Goal: Task Accomplishment & Management: Manage account settings

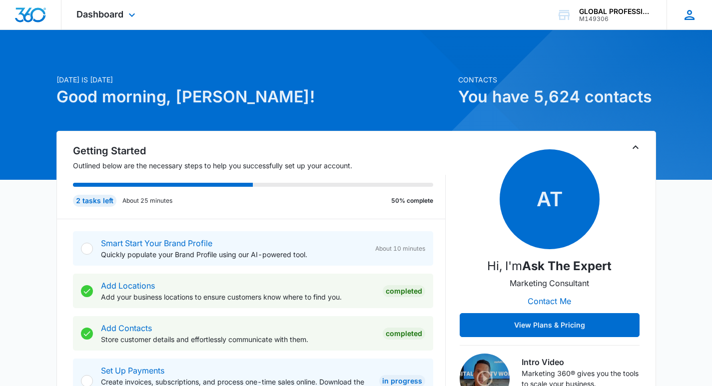
click at [704, 18] on div "AM Andrea Maradiaga andrea@myezglobal.com My Profile Notifications Support Logo…" at bounding box center [689, 14] width 45 height 29
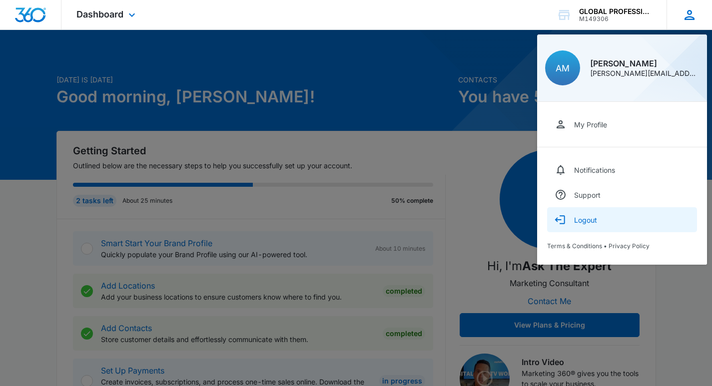
drag, startPoint x: 579, startPoint y: 219, endPoint x: 585, endPoint y: 222, distance: 6.5
click at [580, 219] on div "Logout" at bounding box center [585, 220] width 23 height 8
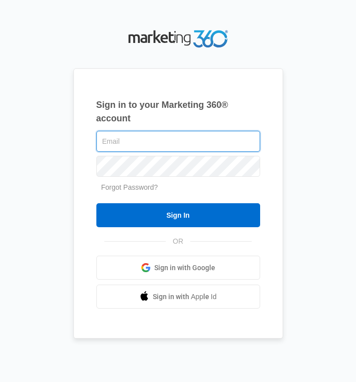
type input "andrea@myezglobal.com"
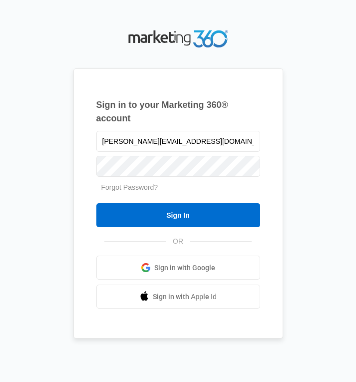
drag, startPoint x: 309, startPoint y: 168, endPoint x: 303, endPoint y: 89, distance: 79.2
click at [311, 168] on div "Sign in to your Marketing 360® account andrea@myezglobal.com Forgot Password? S…" at bounding box center [178, 191] width 342 height 328
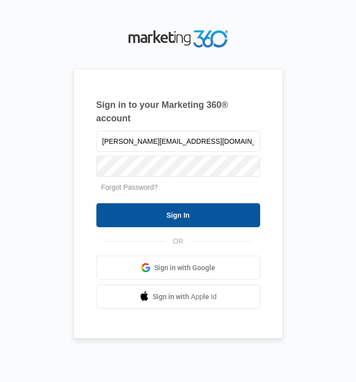
drag, startPoint x: 142, startPoint y: 215, endPoint x: 149, endPoint y: 215, distance: 7.0
click at [145, 215] on input "Sign In" at bounding box center [178, 215] width 164 height 24
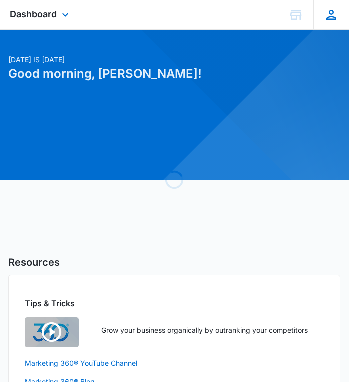
click at [331, 15] on icon at bounding box center [331, 14] width 15 height 15
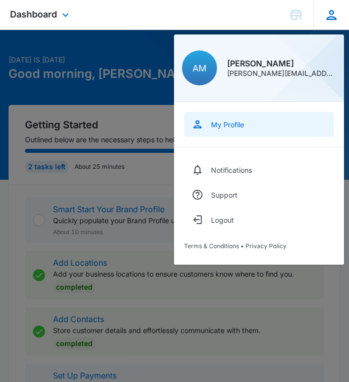
click at [213, 124] on div "My Profile" at bounding box center [227, 124] width 33 height 8
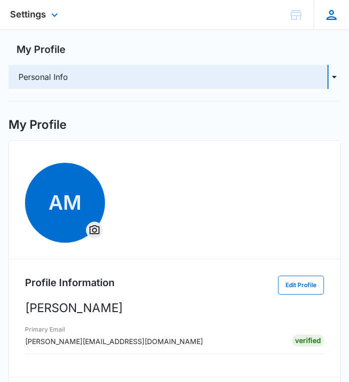
click at [335, 20] on icon at bounding box center [331, 15] width 10 height 10
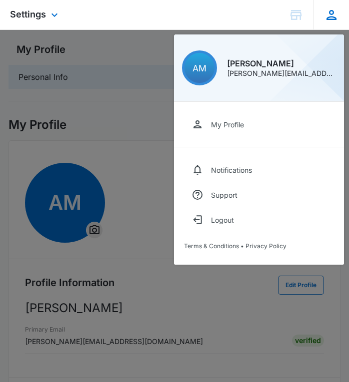
click at [202, 64] on span "AM" at bounding box center [199, 68] width 14 height 10
click at [38, 15] on span "Settings" at bounding box center [28, 14] width 36 height 10
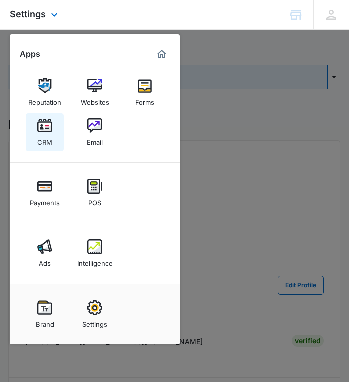
click at [47, 132] on img at bounding box center [44, 125] width 15 height 15
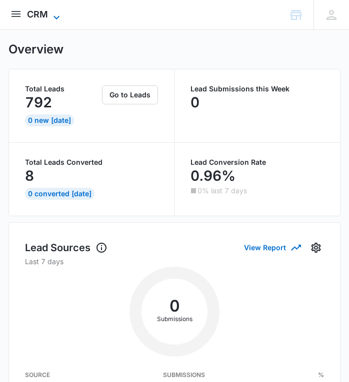
click at [50, 16] on icon at bounding box center [56, 17] width 12 height 12
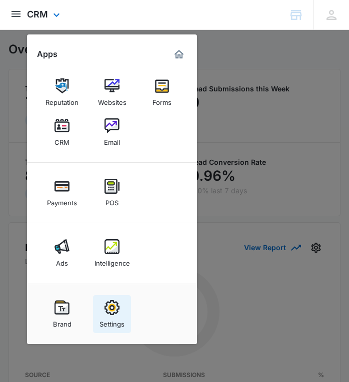
click at [117, 323] on div "Settings" at bounding box center [111, 321] width 25 height 13
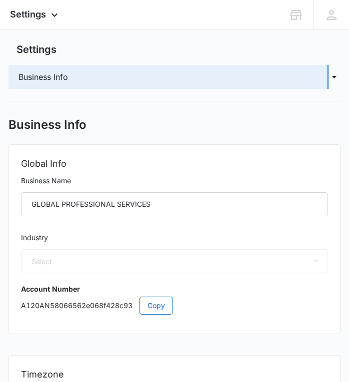
select select "33"
select select "US"
select select "America/Chicago"
click at [39, 16] on span "Settings" at bounding box center [28, 14] width 36 height 10
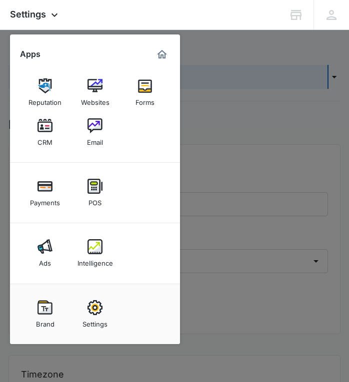
click at [97, 312] on img at bounding box center [94, 307] width 15 height 15
select select "33"
select select "US"
select select "America/Chicago"
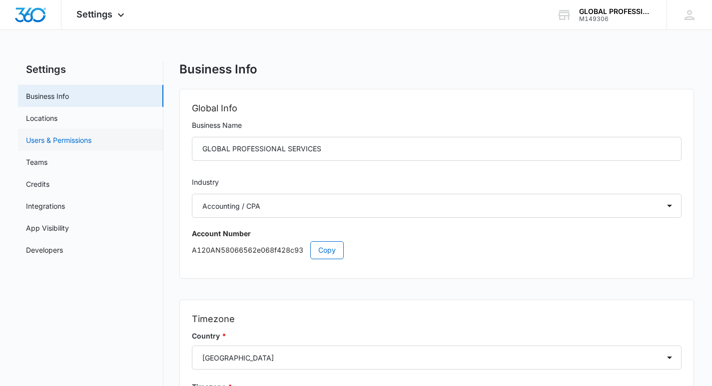
drag, startPoint x: 47, startPoint y: 138, endPoint x: 59, endPoint y: 132, distance: 13.6
click at [49, 138] on link "Users & Permissions" at bounding box center [58, 140] width 65 height 10
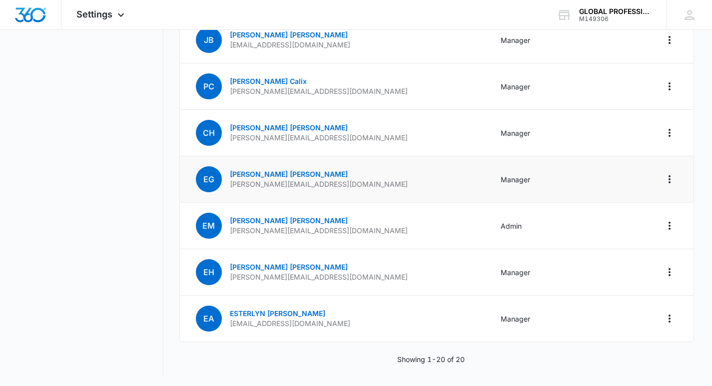
scroll to position [749, 0]
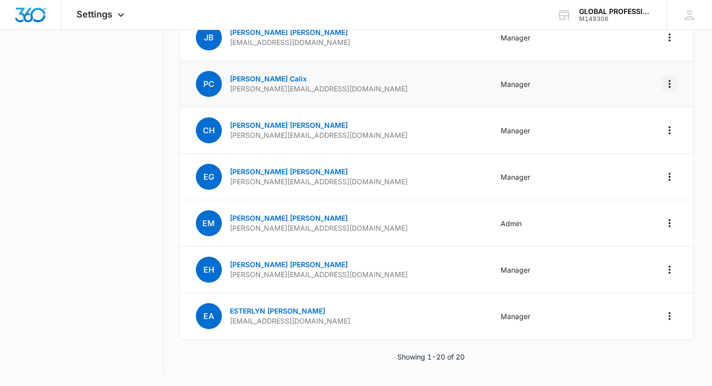
click at [356, 84] on icon "Actions" at bounding box center [670, 84] width 12 height 12
click at [356, 129] on div "Remove User" at bounding box center [619, 126] width 67 height 7
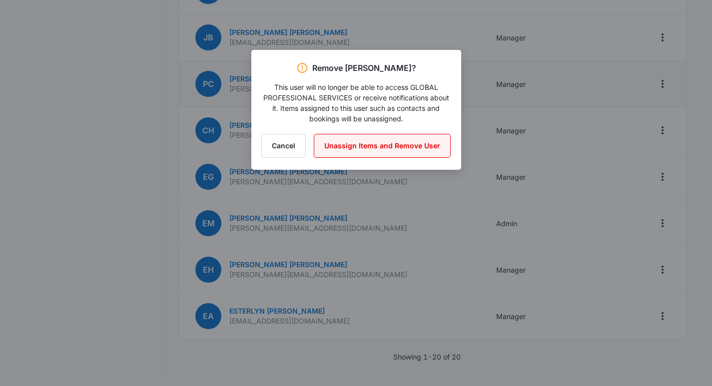
click at [356, 146] on button "Unassign Items and Remove User" at bounding box center [382, 146] width 137 height 24
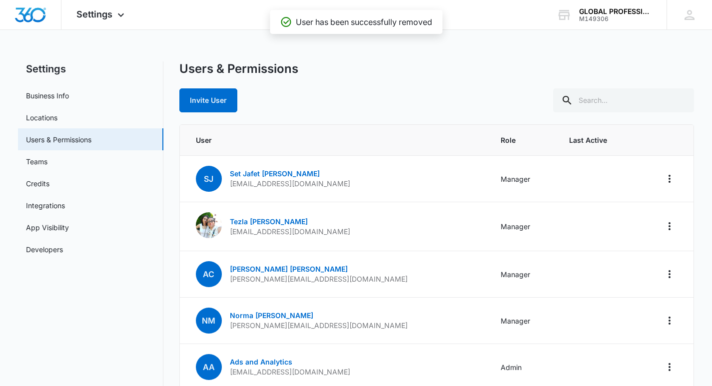
scroll to position [0, 0]
click at [210, 98] on button "Invite User" at bounding box center [208, 101] width 58 height 24
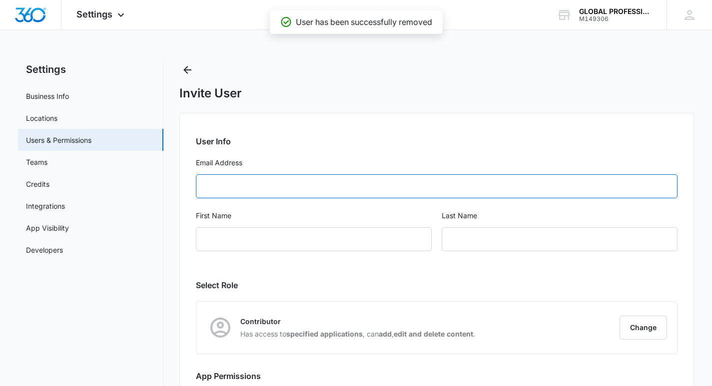
click at [267, 193] on input "Email Address" at bounding box center [437, 186] width 482 height 24
type input "[PERSON_NAME][EMAIL_ADDRESS][DOMAIN_NAME]"
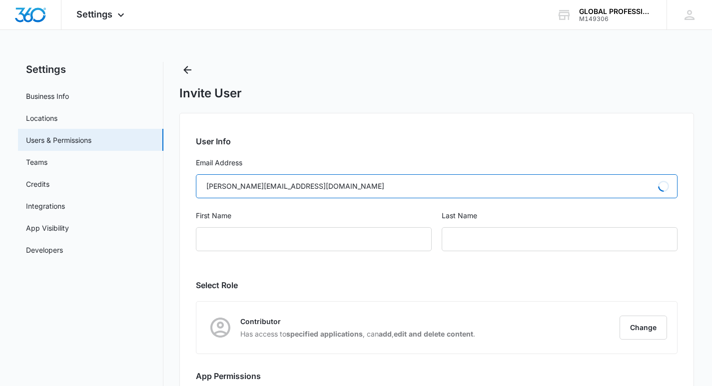
type input "Pamela"
type input "Calix"
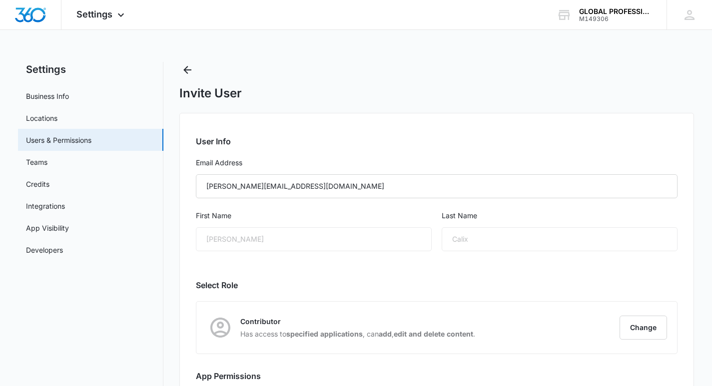
click at [308, 245] on div "Pamela" at bounding box center [314, 239] width 236 height 24
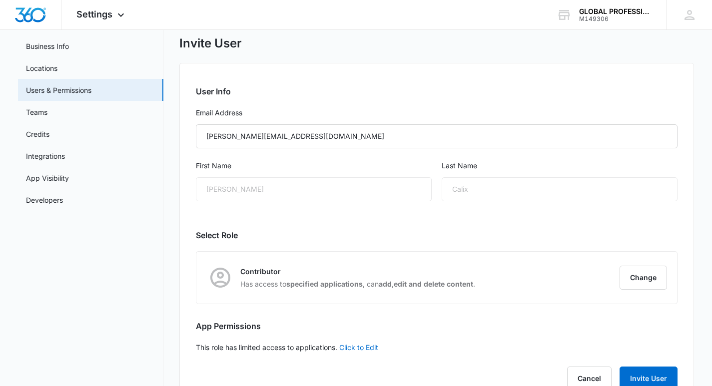
click at [283, 266] on div "Contributor Has access to specified applications , can add , edit and delete co…" at bounding box center [340, 278] width 269 height 28
click at [356, 273] on button "Change" at bounding box center [643, 278] width 47 height 24
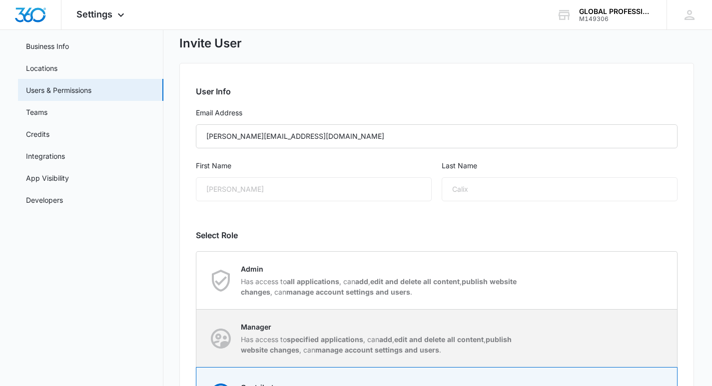
click at [306, 327] on p "Manager" at bounding box center [381, 327] width 281 height 10
click at [197, 338] on input "Manager Has access to specified applications , can add , edit and delete all co…" at bounding box center [196, 338] width 0 height 0
radio input "true"
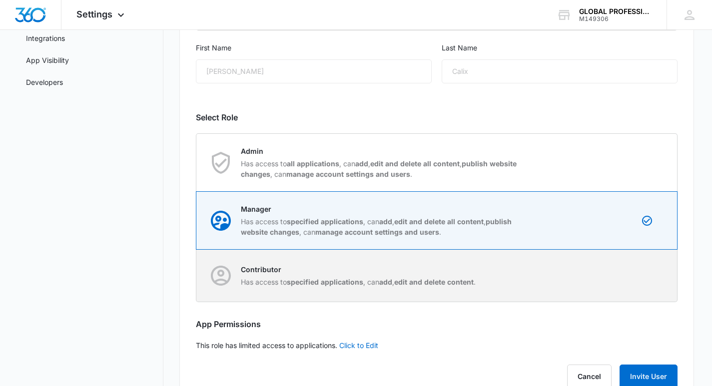
scroll to position [199, 0]
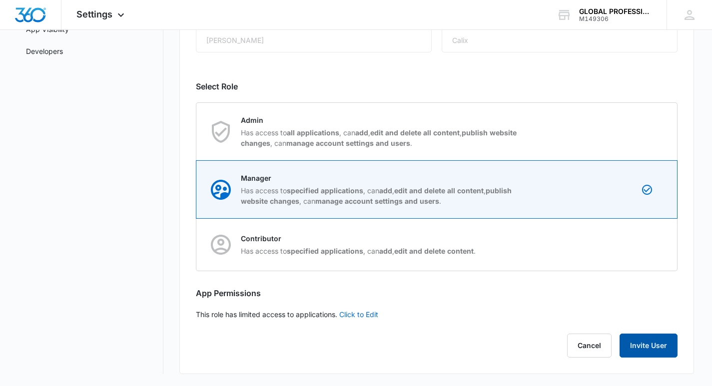
click at [356, 347] on button "Invite User" at bounding box center [649, 346] width 58 height 24
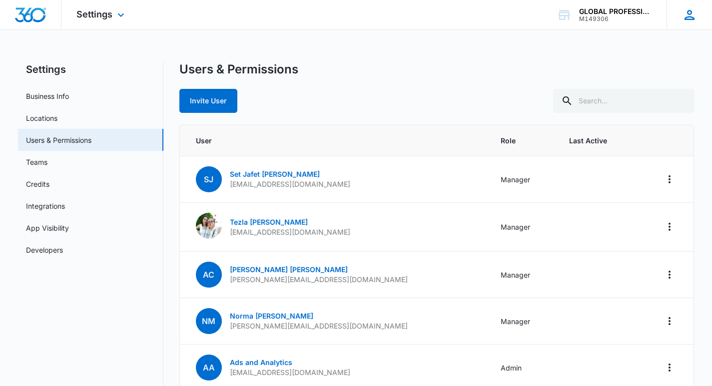
click at [356, 9] on icon at bounding box center [689, 14] width 15 height 15
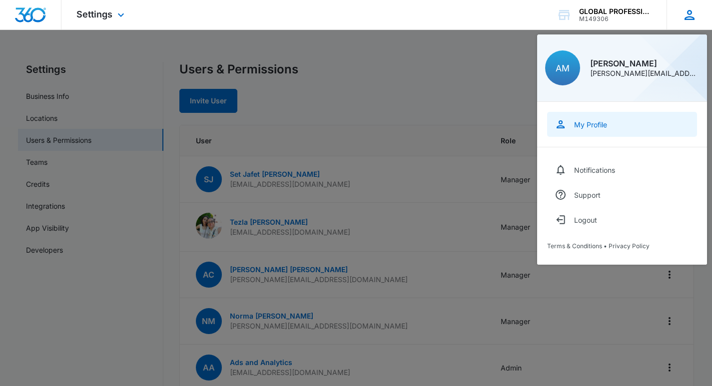
click at [356, 125] on div "My Profile" at bounding box center [590, 124] width 33 height 8
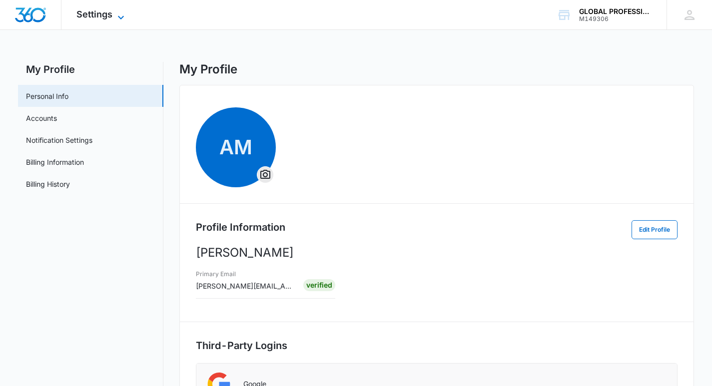
click at [102, 14] on span "Settings" at bounding box center [94, 14] width 36 height 10
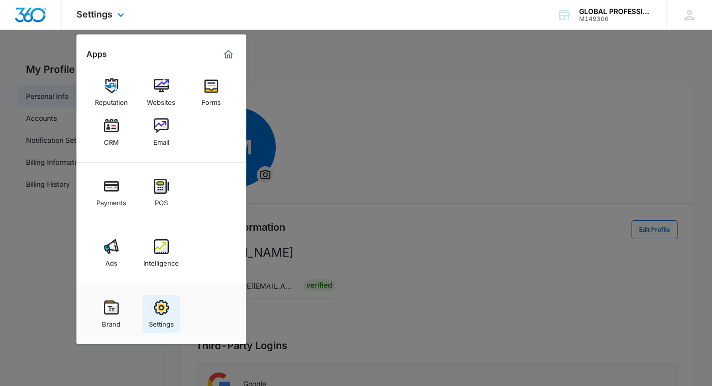
click at [155, 316] on div "Settings" at bounding box center [161, 321] width 25 height 13
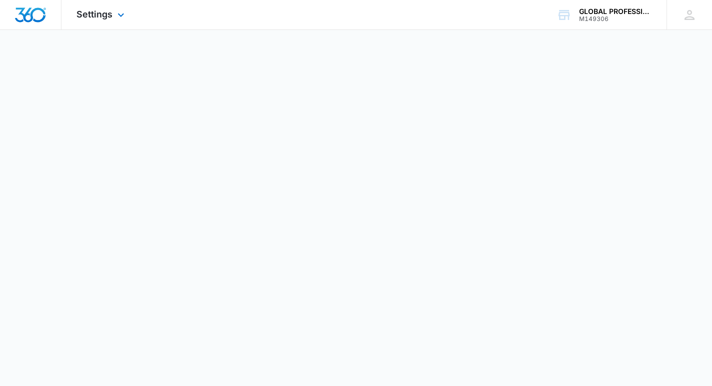
select select "33"
select select "US"
select select "America/Chicago"
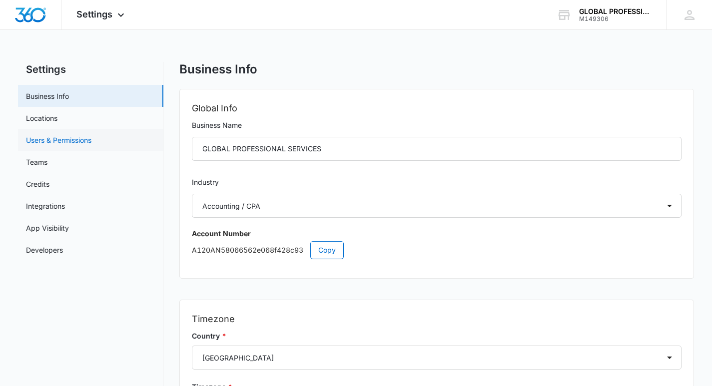
click at [49, 135] on link "Users & Permissions" at bounding box center [58, 140] width 65 height 10
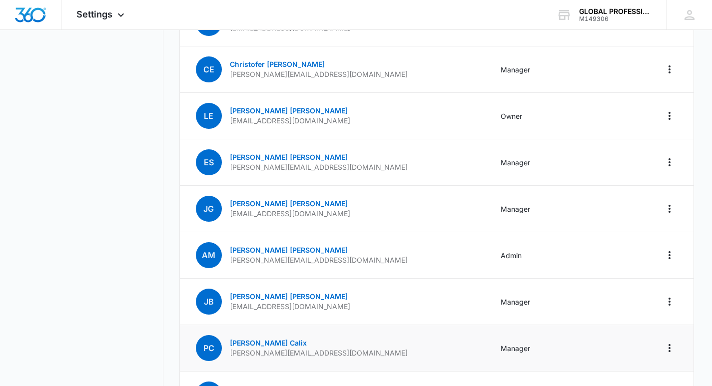
scroll to position [550, 0]
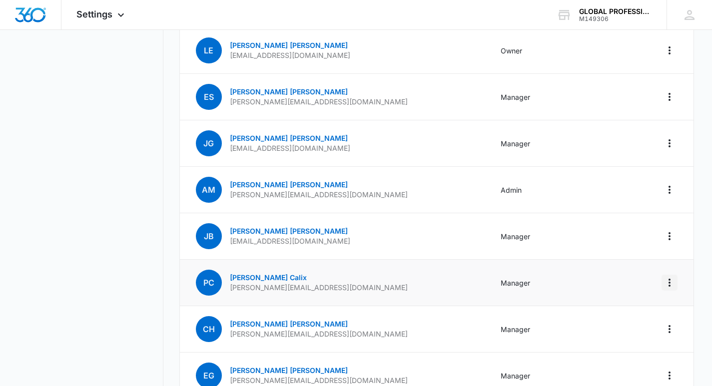
click at [356, 289] on button "Actions" at bounding box center [670, 283] width 16 height 16
click at [211, 282] on span "PC" at bounding box center [209, 283] width 26 height 26
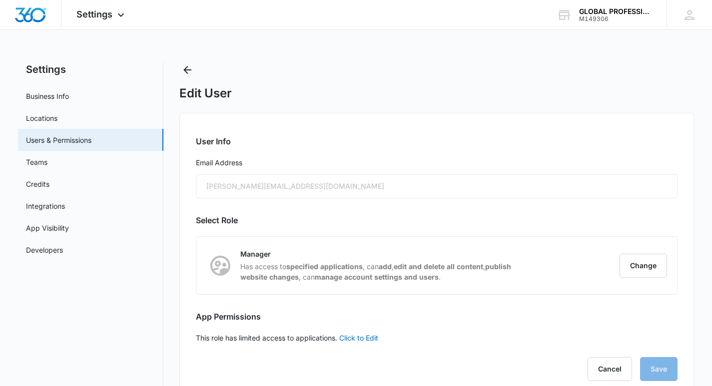
click at [356, 57] on div "Settings Apps Reputation Websites Forms CRM Email Payments POS Ads Intelligence…" at bounding box center [356, 205] width 712 height 410
click at [99, 9] on span "Settings" at bounding box center [94, 14] width 36 height 10
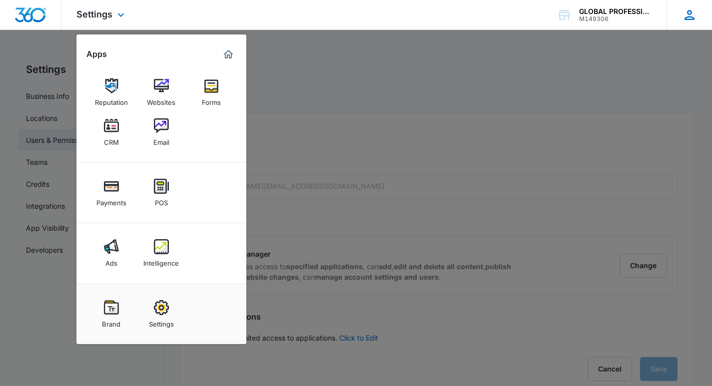
click at [356, 9] on div "AM Andrea Maradiaga andrea@myezglobal.com My Profile Notifications Support Logo…" at bounding box center [689, 14] width 45 height 29
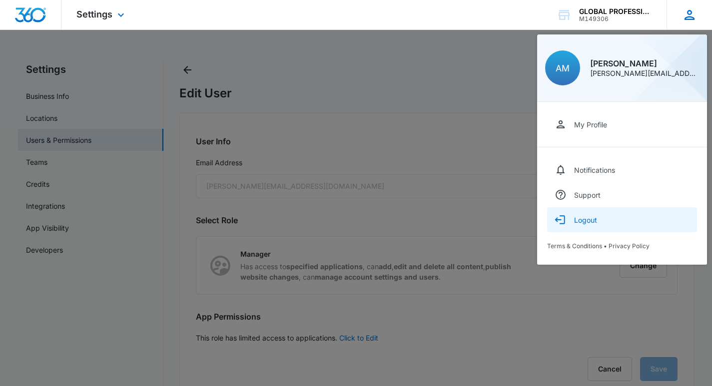
click at [356, 223] on div "Logout" at bounding box center [585, 220] width 23 height 8
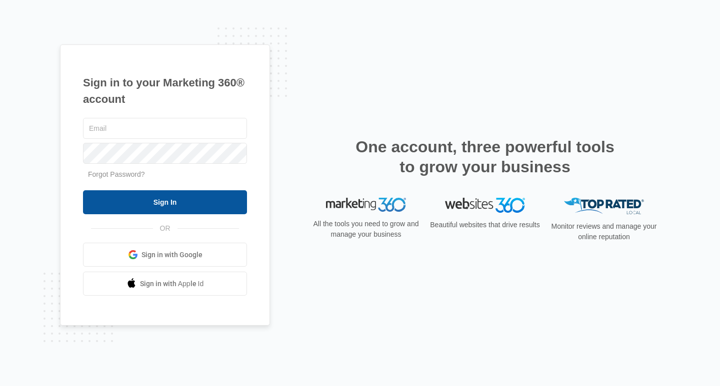
type input "[PERSON_NAME][EMAIL_ADDRESS][DOMAIN_NAME]"
click at [160, 199] on input "Sign In" at bounding box center [165, 202] width 164 height 24
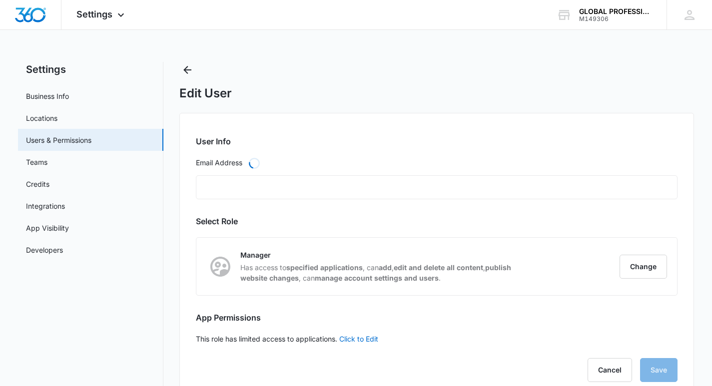
type input "[PERSON_NAME][EMAIL_ADDRESS][DOMAIN_NAME]"
click at [98, 20] on div "Settings Apps Reputation Websites Forms CRM Email Payments POS Ads Intelligence…" at bounding box center [101, 14] width 80 height 29
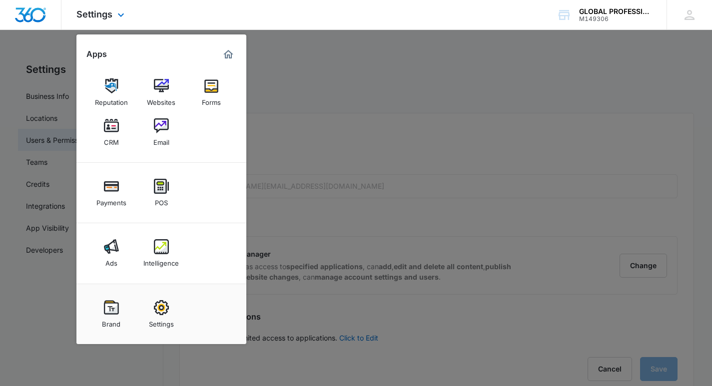
click at [36, 11] on img "Dashboard" at bounding box center [30, 14] width 32 height 15
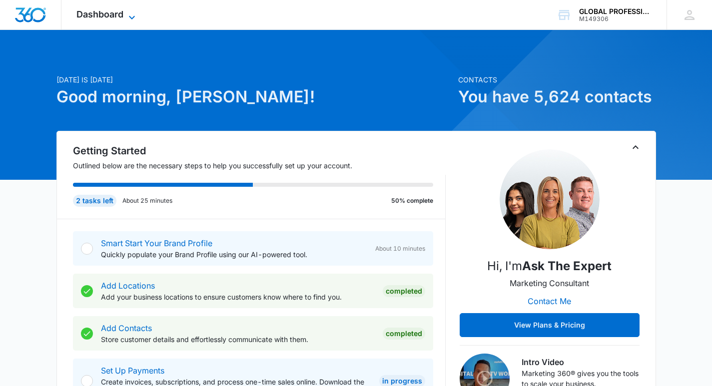
click at [105, 15] on span "Dashboard" at bounding box center [99, 14] width 47 height 10
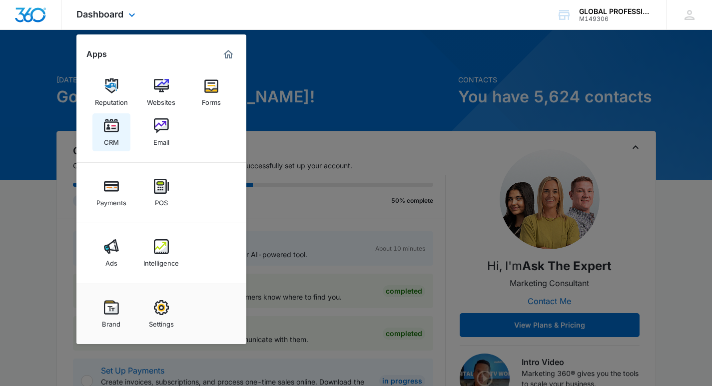
click at [112, 139] on div "CRM" at bounding box center [111, 139] width 15 height 13
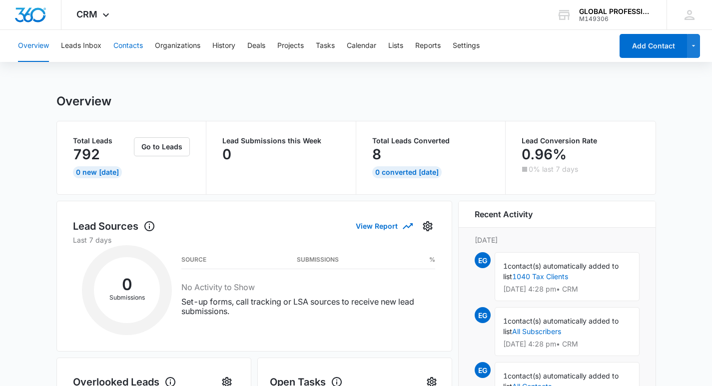
click at [133, 46] on button "Contacts" at bounding box center [127, 46] width 29 height 32
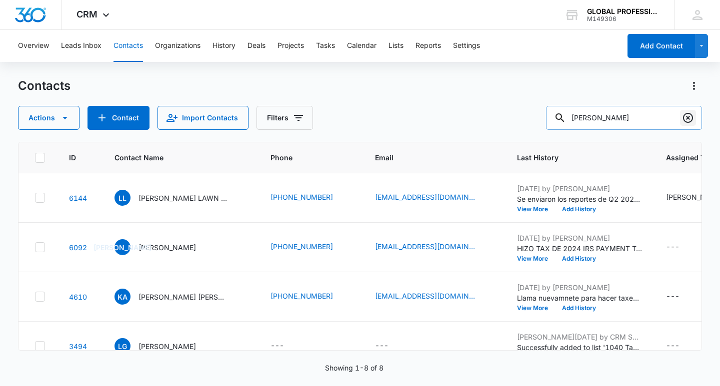
click at [686, 121] on icon "Clear" at bounding box center [688, 118] width 12 height 12
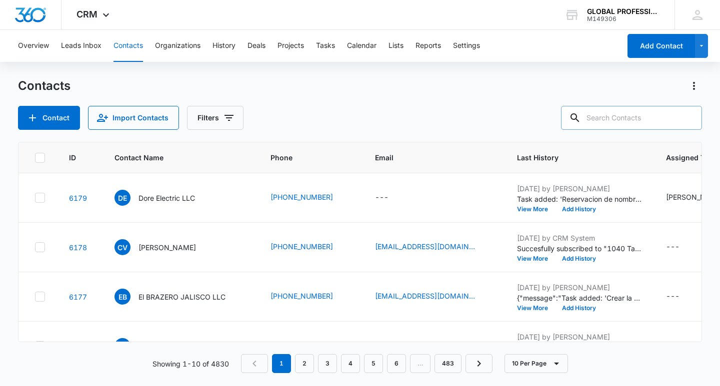
click at [615, 120] on input "text" at bounding box center [631, 118] width 141 height 24
click at [620, 122] on input "el nogal" at bounding box center [624, 118] width 156 height 24
type input "el nogal"
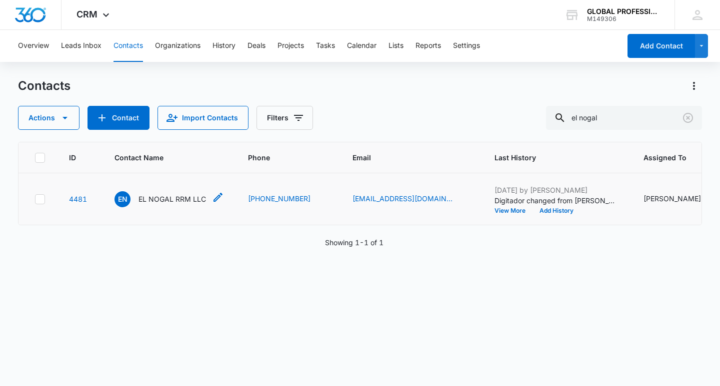
click at [166, 204] on p "EL NOGAL RRM LLC" at bounding box center [171, 199] width 67 height 10
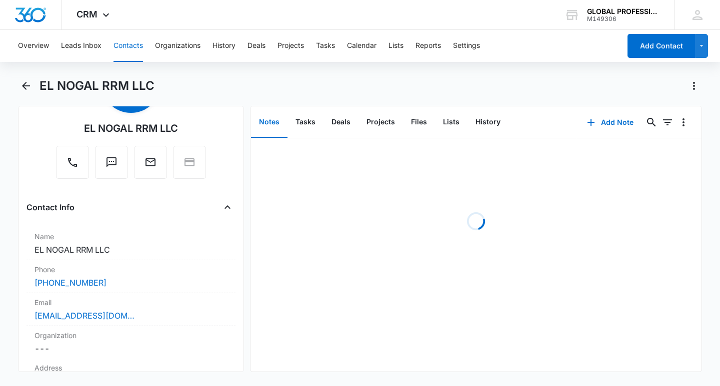
scroll to position [100, 0]
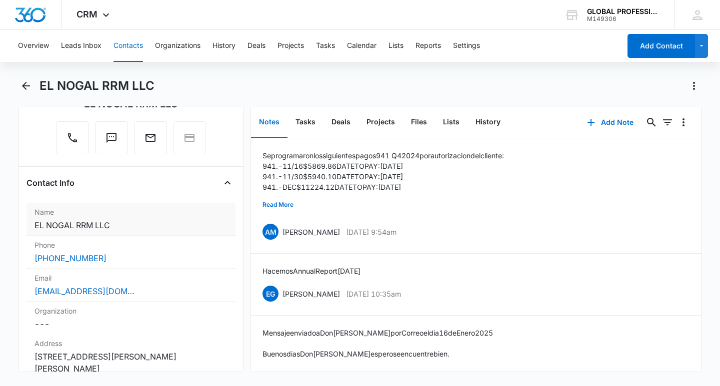
click at [121, 225] on dd "Cancel Save Changes EL NOGAL RRM LLC" at bounding box center [130, 225] width 193 height 12
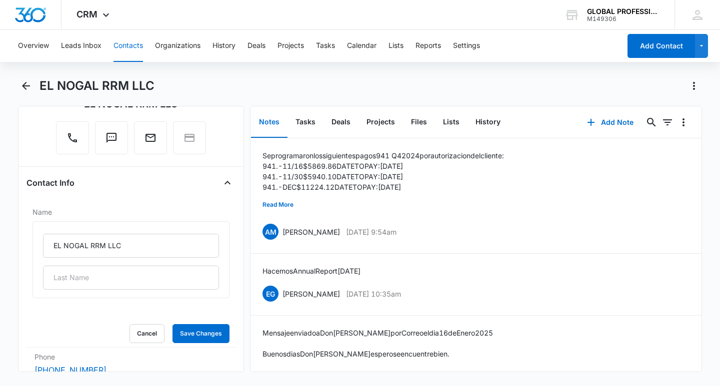
scroll to position [150, 0]
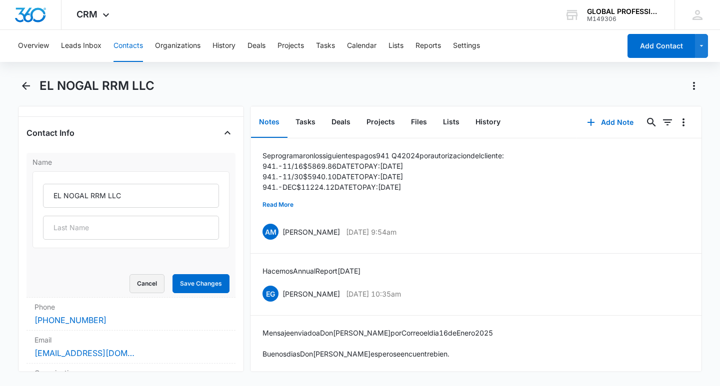
click at [146, 285] on button "Cancel" at bounding box center [146, 283] width 35 height 19
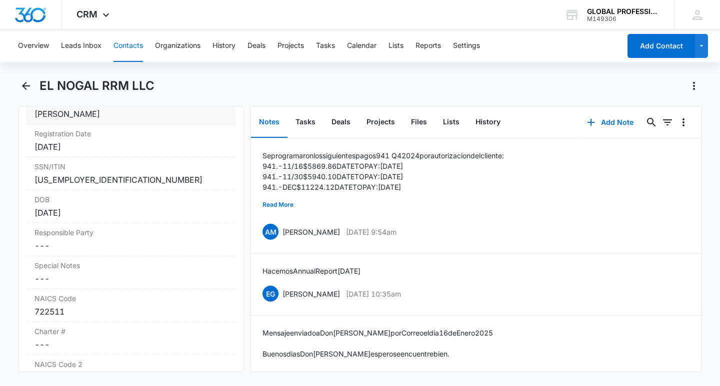
scroll to position [899, 0]
click at [59, 179] on div "[US_EMPLOYER_IDENTIFICATION_NUMBER]" at bounding box center [130, 179] width 193 height 12
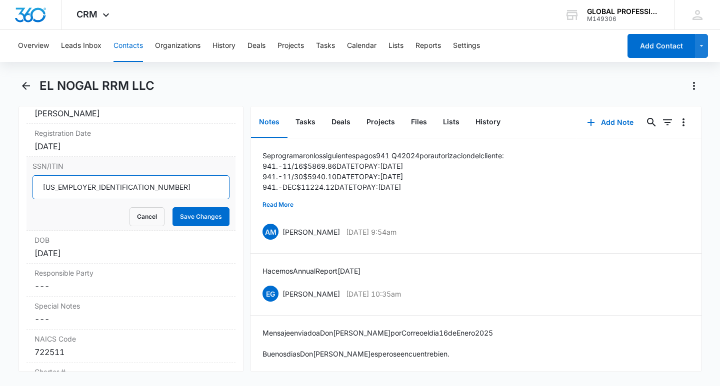
click at [54, 187] on input "[US_EMPLOYER_IDENTIFICATION_NUMBER]" at bounding box center [130, 187] width 197 height 24
type input "762-78-6887"
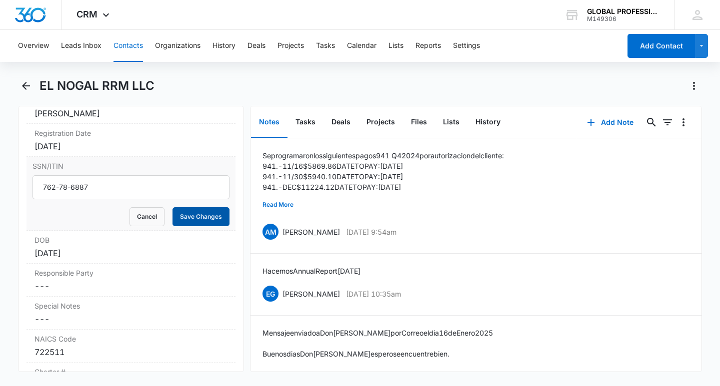
click at [180, 218] on button "Save Changes" at bounding box center [200, 216] width 57 height 19
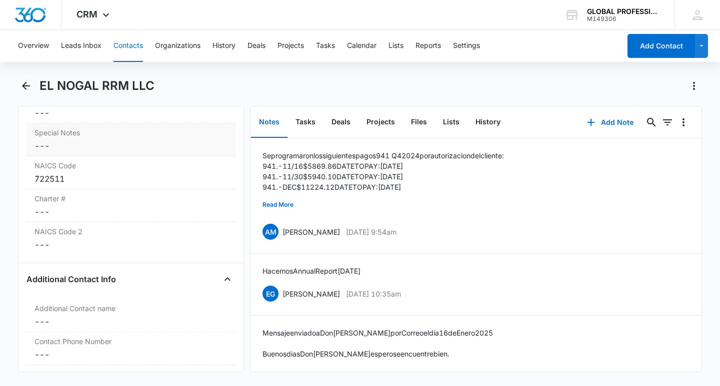
scroll to position [1049, 0]
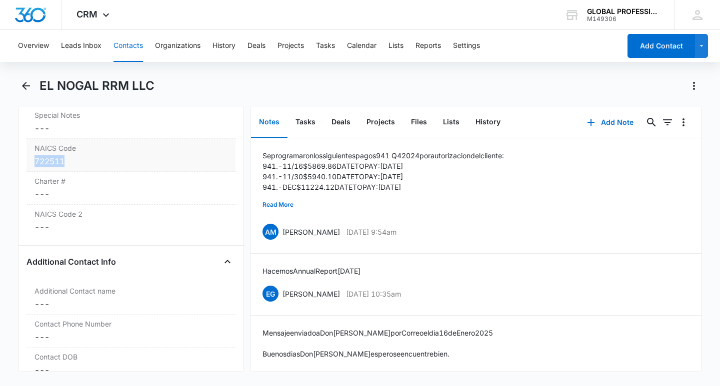
drag, startPoint x: 34, startPoint y: 163, endPoint x: 69, endPoint y: 163, distance: 35.0
click at [69, 163] on div "NAICS Code Cancel Save Changes 722511" at bounding box center [130, 155] width 209 height 33
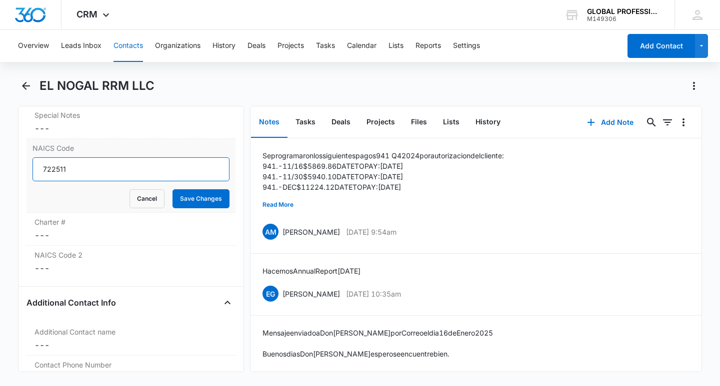
drag, startPoint x: 68, startPoint y: 171, endPoint x: 29, endPoint y: 171, distance: 39.0
click at [29, 171] on div "NAICS Code 722511 Cancel Save Changes" at bounding box center [130, 176] width 209 height 74
click at [139, 191] on button "Cancel" at bounding box center [146, 198] width 35 height 19
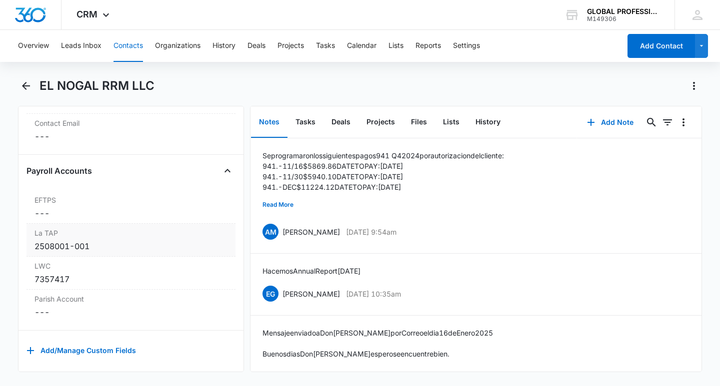
scroll to position [1360, 0]
drag, startPoint x: 39, startPoint y: 234, endPoint x: 99, endPoint y: 234, distance: 60.5
click at [99, 237] on div "2508001-001" at bounding box center [130, 243] width 193 height 12
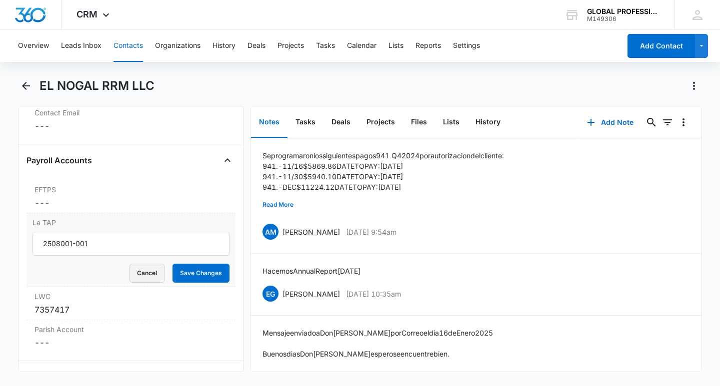
click at [149, 271] on button "Cancel" at bounding box center [146, 273] width 35 height 19
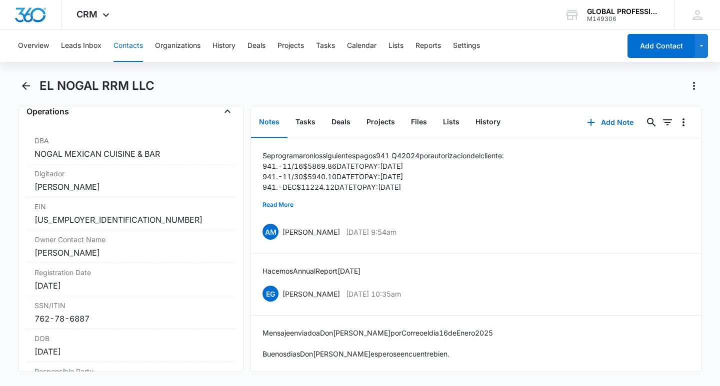
scroll to position [610, 0]
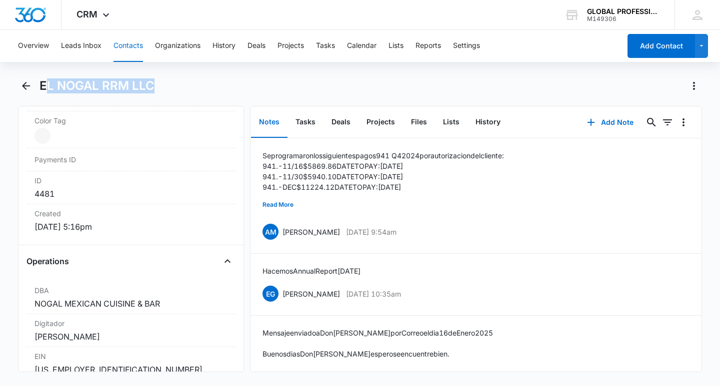
drag, startPoint x: 43, startPoint y: 84, endPoint x: 164, endPoint y: 86, distance: 120.4
click at [164, 86] on div "EL NOGAL RRM LLC" at bounding box center [370, 86] width 662 height 16
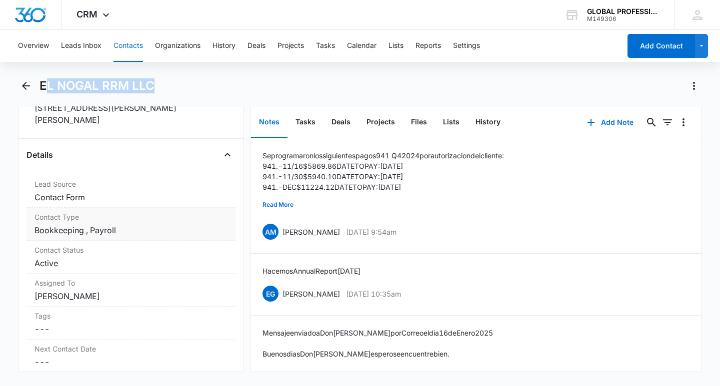
scroll to position [350, 0]
click at [94, 231] on dd "Cancel Save Changes Bookkeeping , Payroll" at bounding box center [130, 229] width 193 height 12
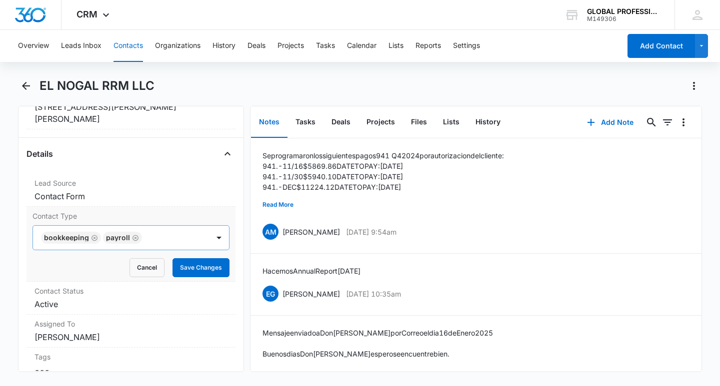
click at [166, 240] on div at bounding box center [170, 238] width 51 height 14
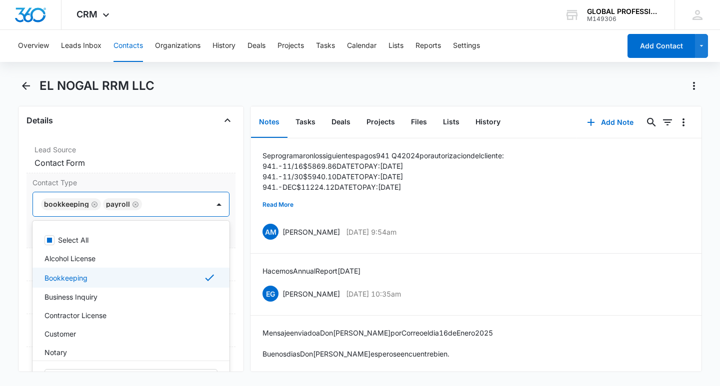
scroll to position [400, 0]
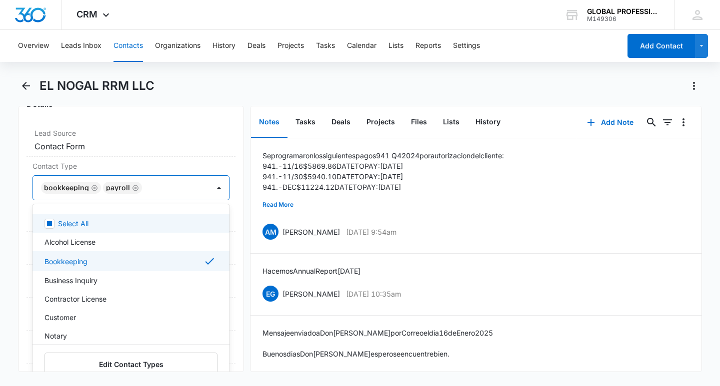
click at [262, 94] on div "EL NOGAL RRM LLC" at bounding box center [360, 92] width 684 height 28
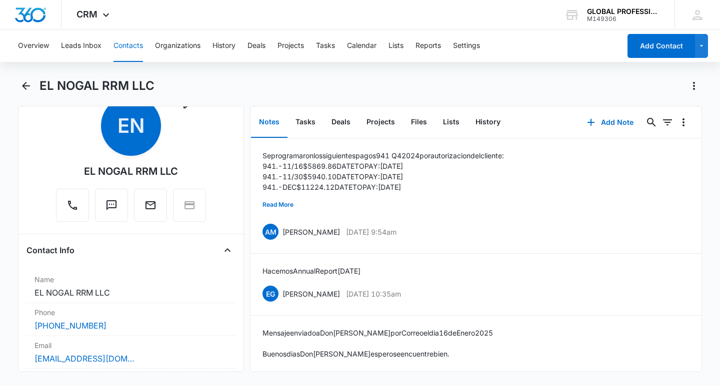
scroll to position [50, 0]
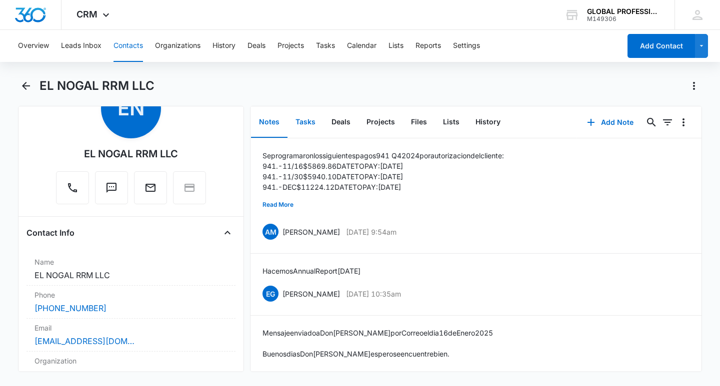
click at [304, 126] on button "Tasks" at bounding box center [305, 122] width 36 height 31
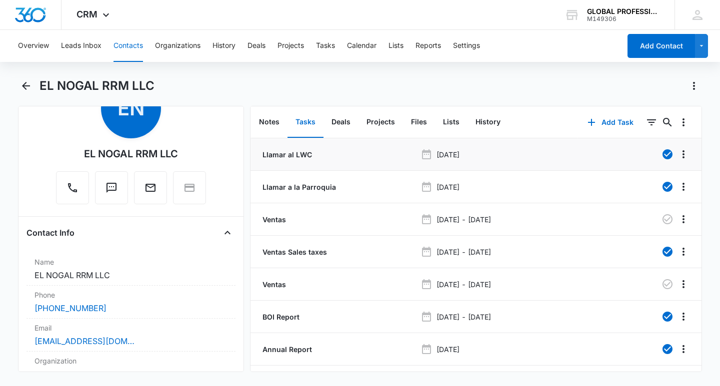
click at [303, 157] on p "Llamar al LWC" at bounding box center [285, 154] width 51 height 10
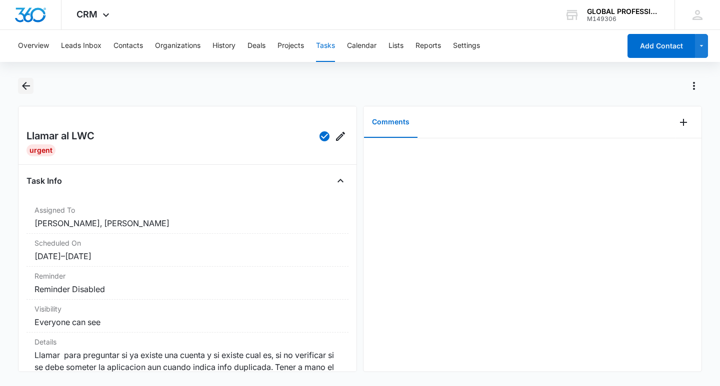
click at [28, 89] on icon "Back" at bounding box center [26, 86] width 12 height 12
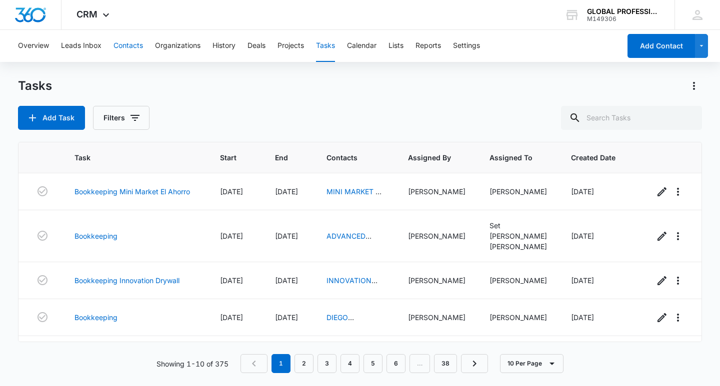
click at [134, 43] on button "Contacts" at bounding box center [127, 46] width 29 height 32
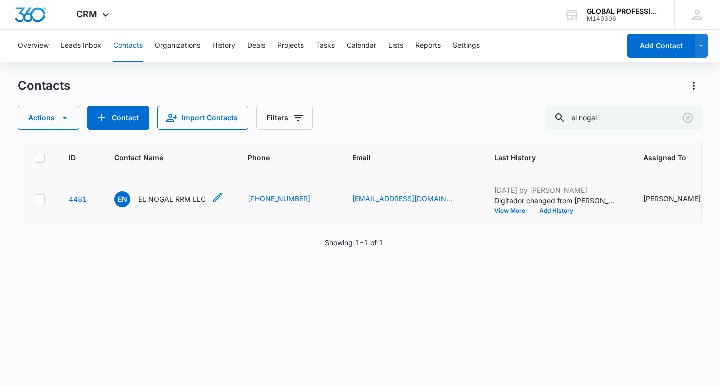
click at [154, 204] on p "EL NOGAL RRM LLC" at bounding box center [171, 199] width 67 height 10
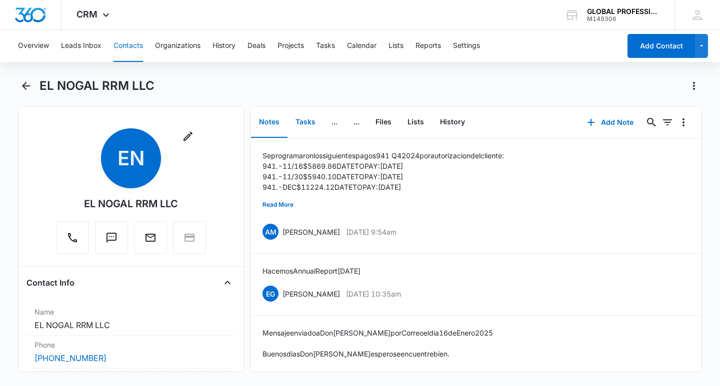
click at [304, 126] on button "Tasks" at bounding box center [305, 122] width 36 height 31
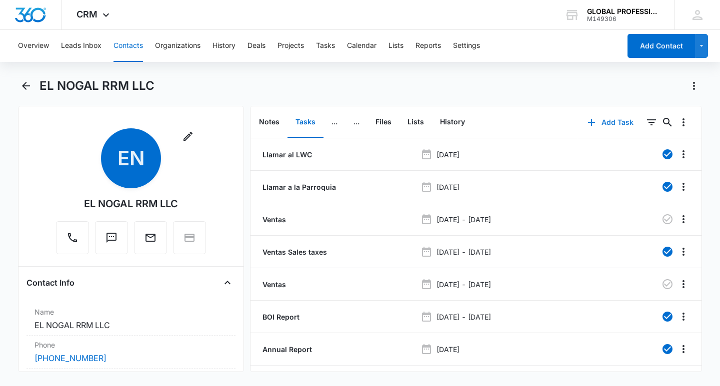
click at [598, 119] on button "Add Task" at bounding box center [610, 122] width 66 height 24
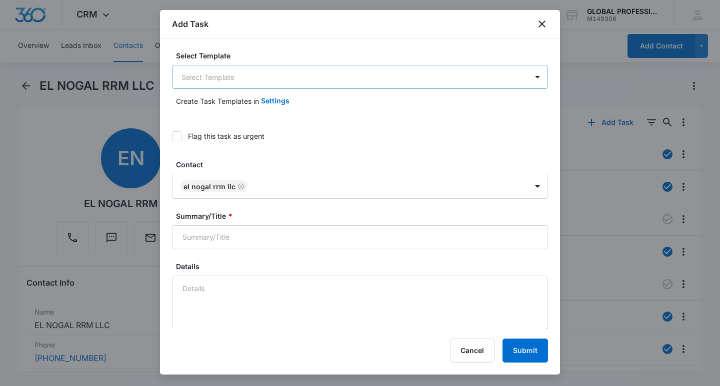
click at [238, 78] on body "CRM Apps Reputation Websites Forms CRM Email Payments POS Ads Intelligence Bran…" at bounding box center [360, 193] width 720 height 386
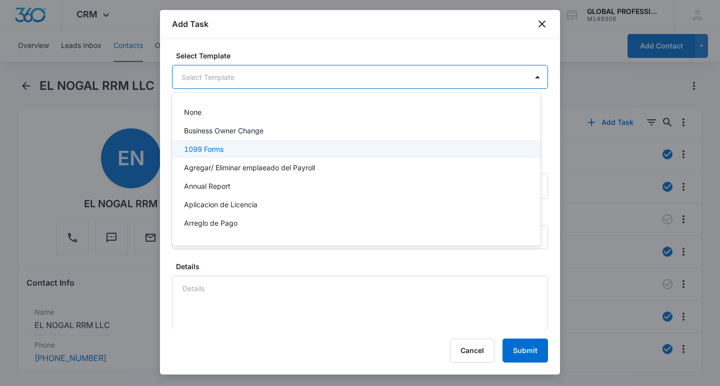
click at [207, 148] on p "1099 Forms" at bounding box center [203, 149] width 39 height 10
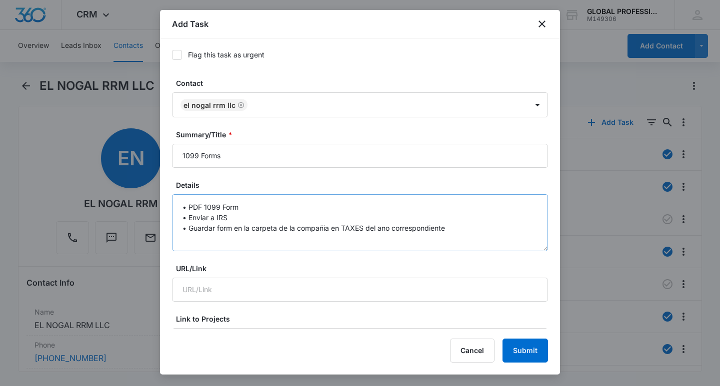
scroll to position [100, 0]
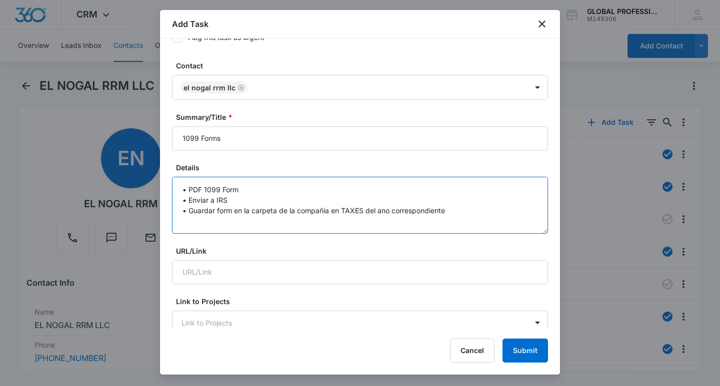
drag, startPoint x: 216, startPoint y: 196, endPoint x: 235, endPoint y: 198, distance: 19.2
click at [217, 197] on textarea "• PDF 1099 Form • Enviar a IRS • Guardar form en la carpeta de la compañia en T…" at bounding box center [360, 205] width 376 height 57
drag, startPoint x: 411, startPoint y: 222, endPoint x: 472, endPoint y: 212, distance: 61.9
click at [412, 221] on textarea "• PDF 1099 Form • Enviar a IRS • Guardar form en la carpeta de la compañia en T…" at bounding box center [360, 205] width 376 height 57
drag, startPoint x: 467, startPoint y: 210, endPoint x: 206, endPoint y: 204, distance: 260.9
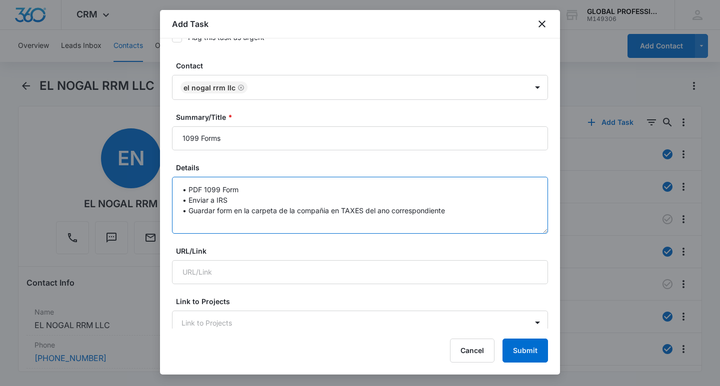
click at [206, 204] on textarea "• PDF 1099 Form • Enviar a IRS • Guardar form en la carpeta de la compañia en T…" at bounding box center [360, 205] width 376 height 57
click at [255, 195] on textarea "• PDF 1099 Form • Enviar a IRS • Guardar form en la carpeta de la compañia en T…" at bounding box center [360, 205] width 376 height 57
drag, startPoint x: 450, startPoint y: 213, endPoint x: 174, endPoint y: 174, distance: 278.6
click at [174, 180] on textarea "• PDF 1099 Form • Enviar a IRS • Guardar form en la carpeta de la compañia en T…" at bounding box center [360, 205] width 376 height 57
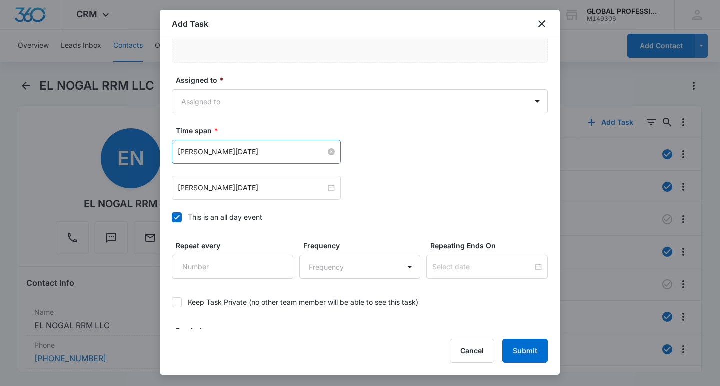
scroll to position [600, 0]
type textarea "Hacer formas 1099 y antes de enviarlas al IRS se deben mostrar al cliente"
click at [246, 154] on input "[PERSON_NAME][DATE]" at bounding box center [252, 150] width 148 height 11
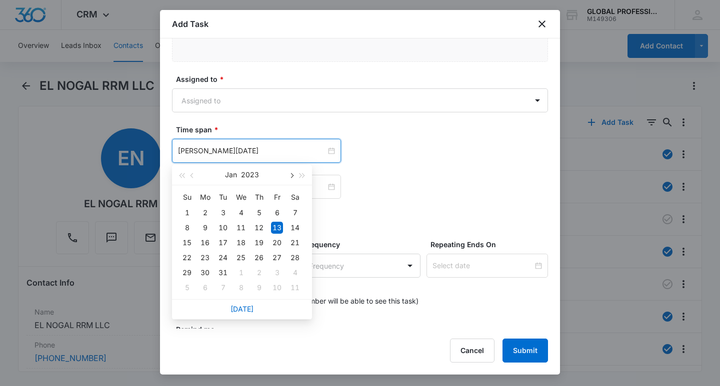
click at [293, 174] on button "button" at bounding box center [290, 175] width 11 height 20
click at [294, 175] on button "button" at bounding box center [290, 175] width 11 height 20
click at [302, 175] on span "button" at bounding box center [302, 175] width 5 height 5
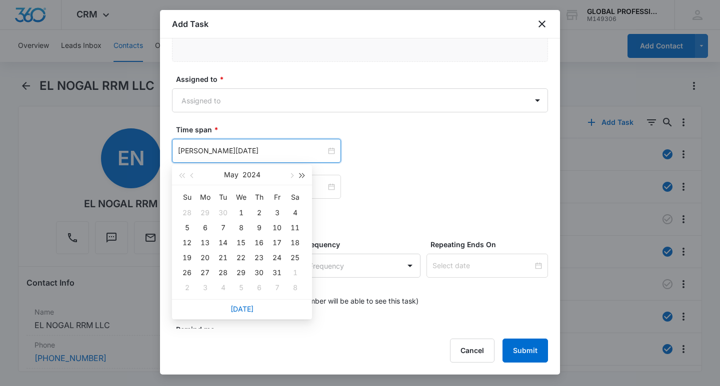
click at [302, 175] on span "button" at bounding box center [302, 175] width 5 height 5
click at [182, 177] on span "button" at bounding box center [181, 175] width 5 height 5
click at [293, 174] on button "button" at bounding box center [290, 175] width 11 height 20
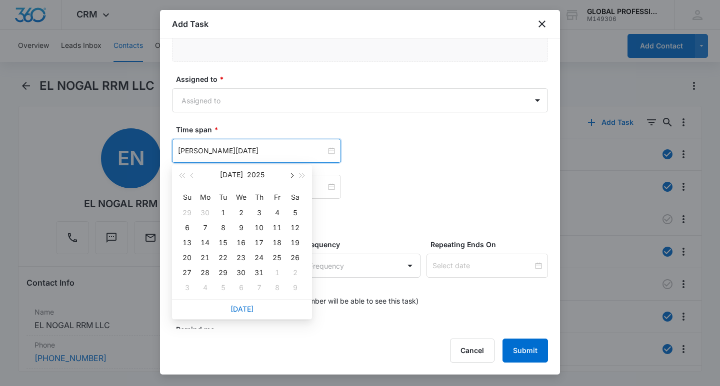
click at [293, 174] on button "button" at bounding box center [290, 175] width 11 height 20
click at [294, 174] on button "button" at bounding box center [290, 175] width 11 height 20
click at [297, 174] on button "button" at bounding box center [302, 175] width 11 height 20
click at [184, 174] on span "button" at bounding box center [181, 175] width 5 height 5
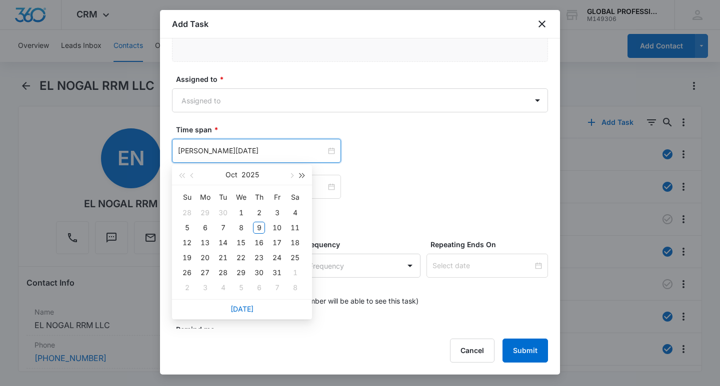
click at [301, 177] on button "button" at bounding box center [302, 175] width 11 height 20
click at [194, 176] on button "button" at bounding box center [192, 175] width 11 height 20
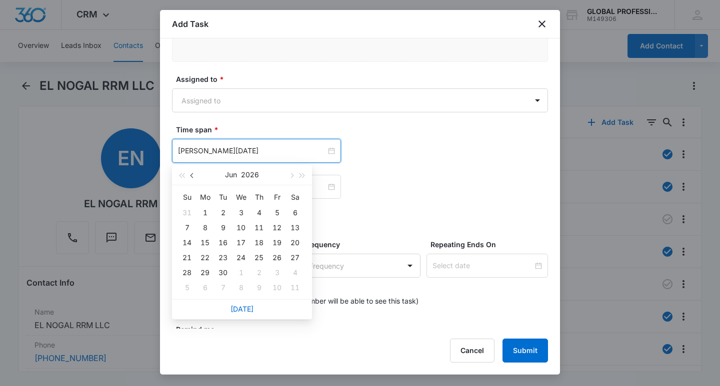
click at [194, 176] on button "button" at bounding box center [192, 175] width 11 height 20
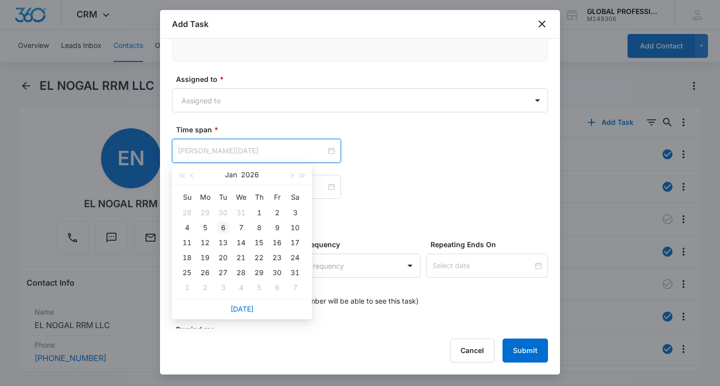
type input "[PERSON_NAME][DATE]"
click at [223, 224] on div "6" at bounding box center [223, 228] width 12 height 12
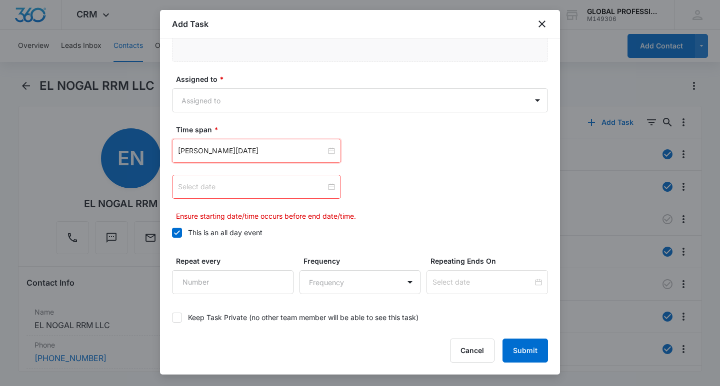
click at [334, 185] on div at bounding box center [256, 187] width 169 height 24
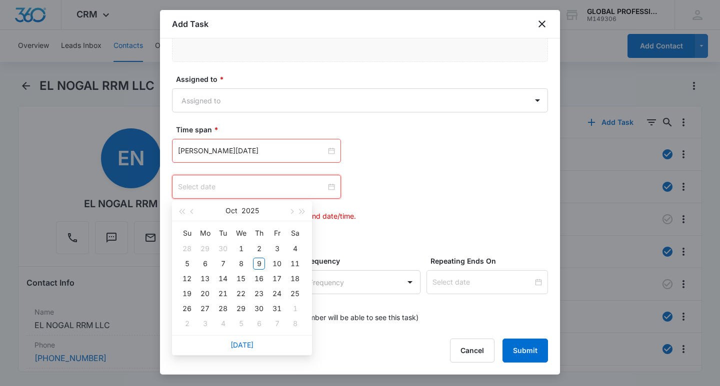
click at [329, 185] on div at bounding box center [256, 186] width 157 height 11
type input "[DATE]"
click at [305, 209] on button "button" at bounding box center [302, 211] width 11 height 20
click at [190, 212] on button "button" at bounding box center [192, 211] width 11 height 20
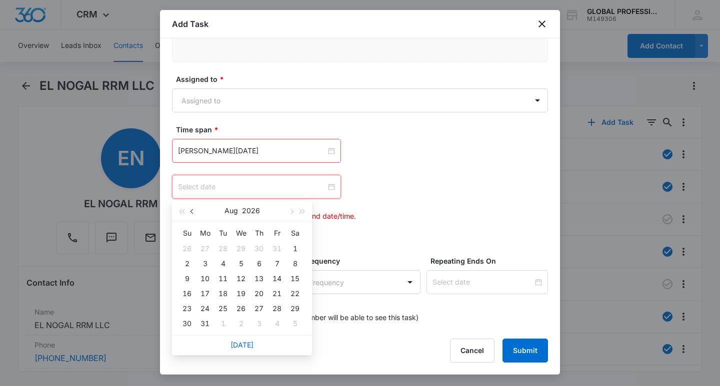
click at [190, 212] on button "button" at bounding box center [192, 211] width 11 height 20
click at [191, 212] on button "button" at bounding box center [192, 211] width 11 height 20
click at [191, 212] on span "button" at bounding box center [192, 211] width 5 height 5
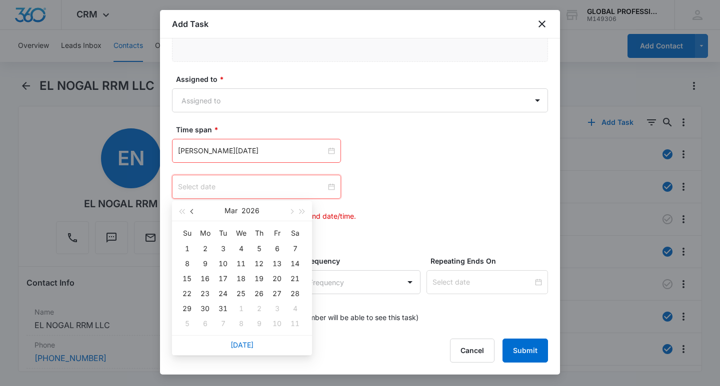
click at [191, 212] on span "button" at bounding box center [192, 211] width 5 height 5
click at [192, 212] on span "button" at bounding box center [192, 211] width 5 height 5
click at [291, 216] on button "button" at bounding box center [290, 211] width 11 height 20
type input "[PERSON_NAME][DATE]"
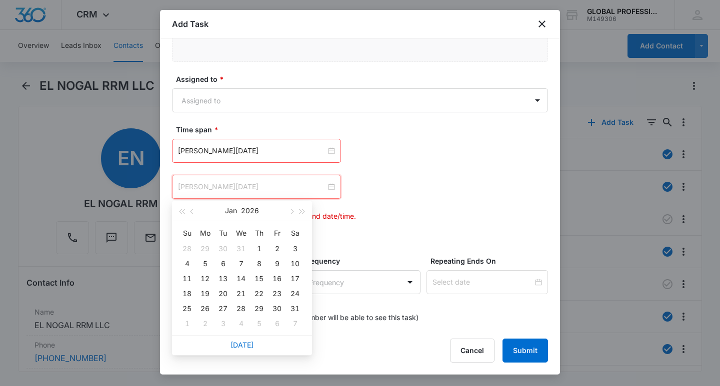
drag, startPoint x: 205, startPoint y: 276, endPoint x: 211, endPoint y: 279, distance: 7.0
click at [204, 276] on div "12" at bounding box center [205, 279] width 12 height 12
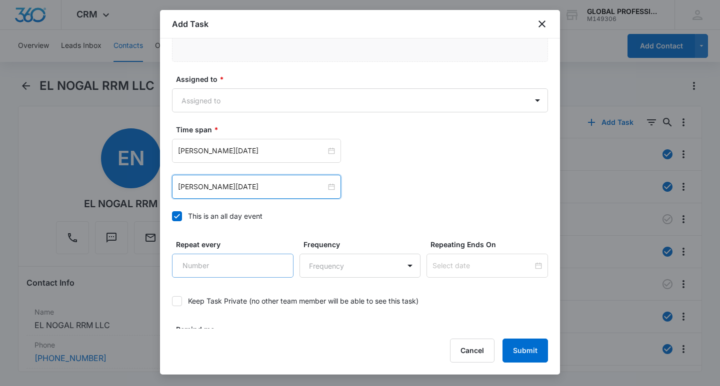
scroll to position [634, 0]
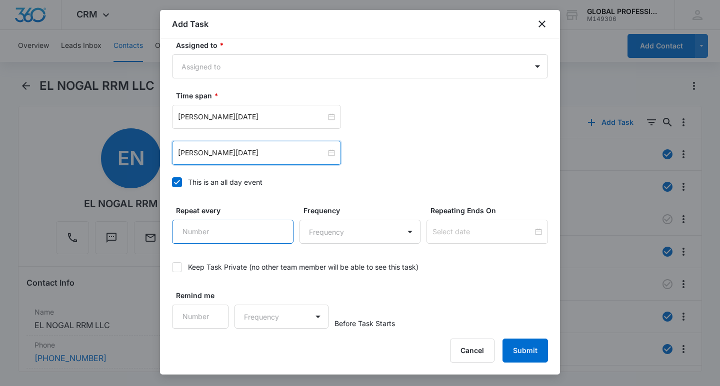
click at [219, 232] on input "Repeat every" at bounding box center [232, 232] width 121 height 24
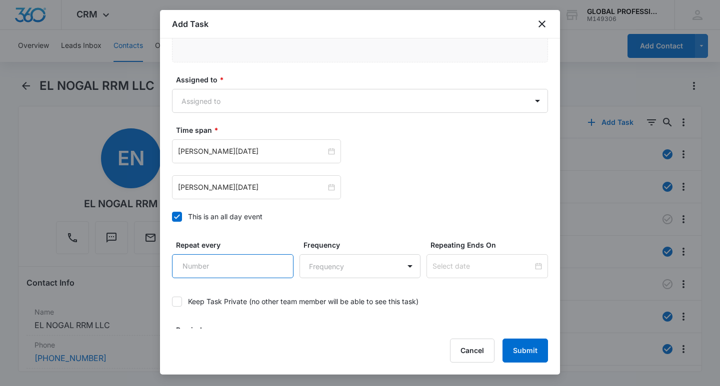
scroll to position [534, 0]
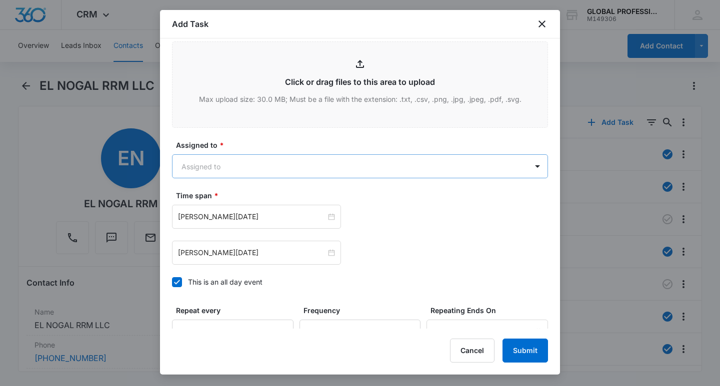
click at [222, 165] on body "CRM Apps Reputation Websites Forms CRM Email Payments POS Ads Intelligence Bran…" at bounding box center [360, 193] width 720 height 386
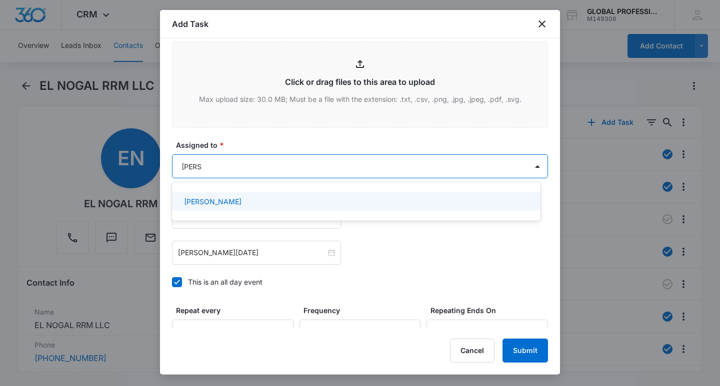
type input "[PERSON_NAME]"
click at [251, 199] on div "[PERSON_NAME]" at bounding box center [355, 201] width 342 height 10
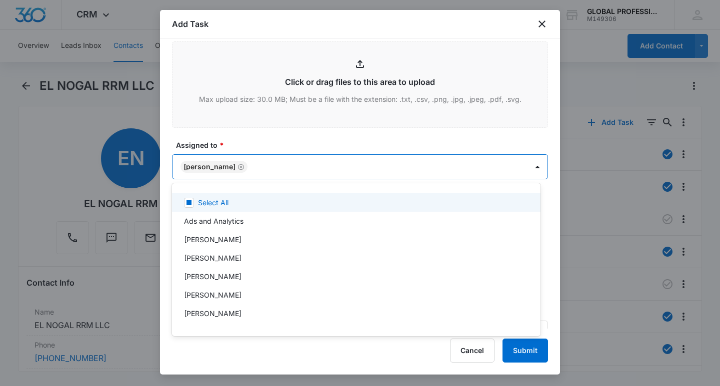
click at [468, 128] on div at bounding box center [360, 193] width 720 height 386
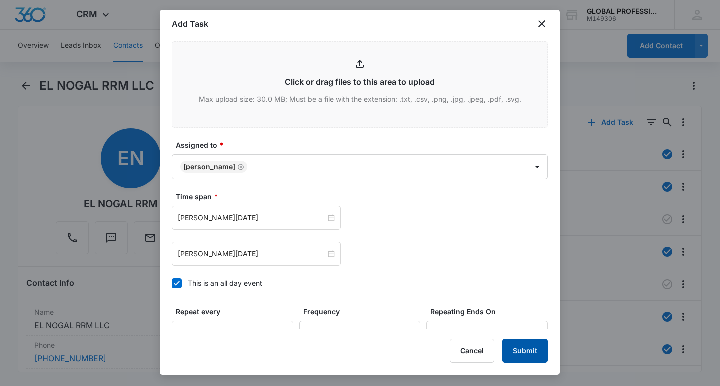
click at [530, 343] on button "Submit" at bounding box center [524, 351] width 45 height 24
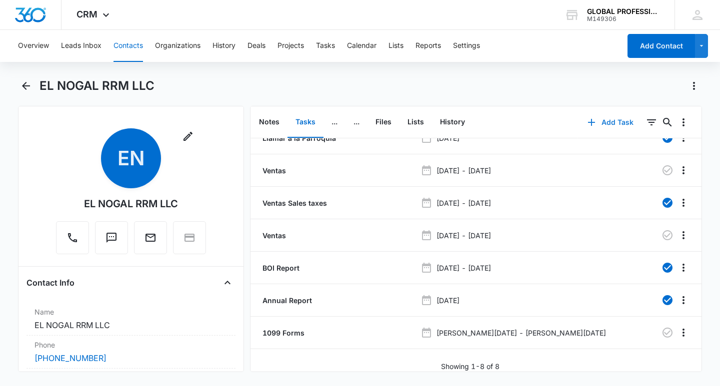
scroll to position [56, 0]
click at [662, 327] on icon "button" at bounding box center [667, 333] width 12 height 12
click at [682, 329] on icon "Overflow Menu" at bounding box center [683, 333] width 2 height 8
click at [641, 370] on div "Delete" at bounding box center [648, 368] width 21 height 7
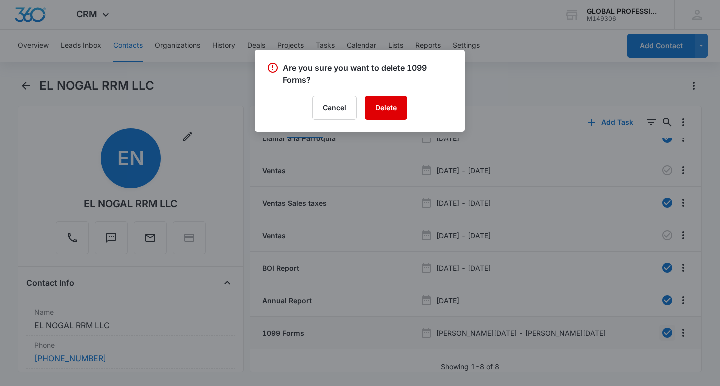
click at [383, 113] on button "Delete" at bounding box center [386, 108] width 42 height 24
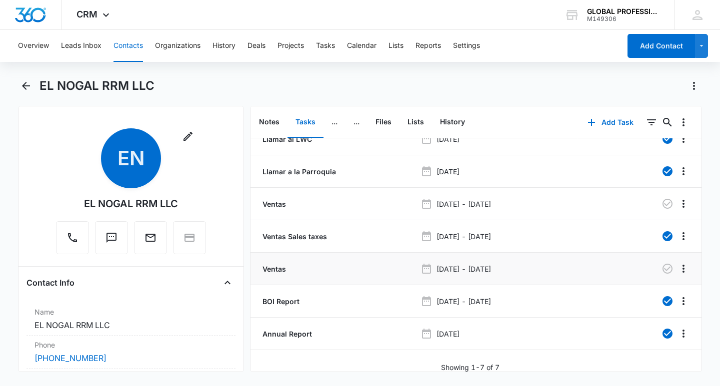
scroll to position [24, 0]
click at [513, 96] on div "EL NOGAL RRM LLC" at bounding box center [360, 92] width 684 height 28
click at [273, 120] on button "Notes" at bounding box center [269, 122] width 36 height 31
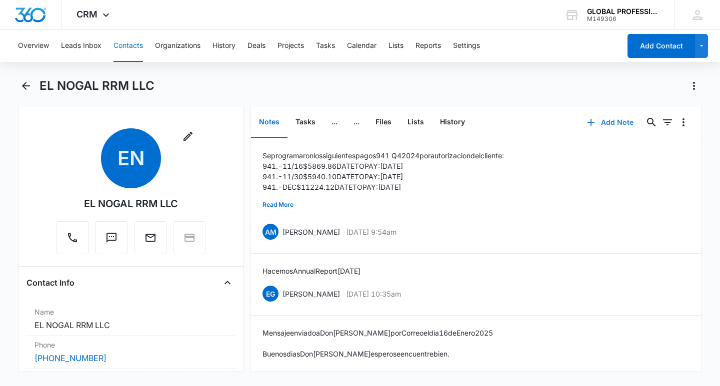
click at [614, 122] on button "Add Note" at bounding box center [610, 122] width 66 height 24
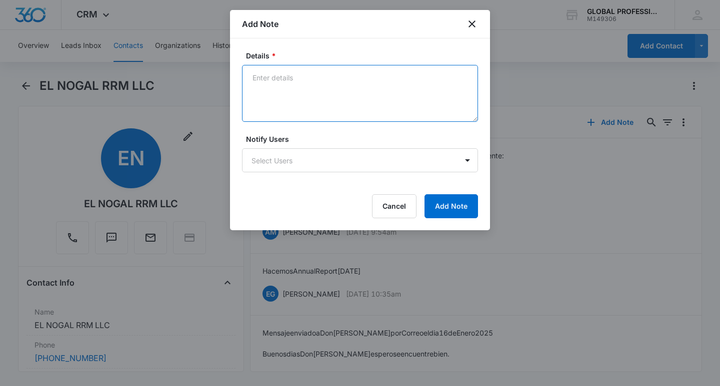
click at [268, 82] on textarea "Details *" at bounding box center [360, 93] width 236 height 57
type textarea "L"
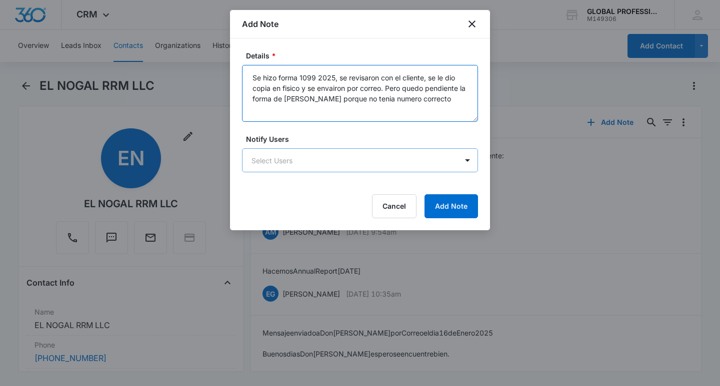
type textarea "Se hizo forma 1099 2025, se revisaron con el cliente, se le dio copia en fisico…"
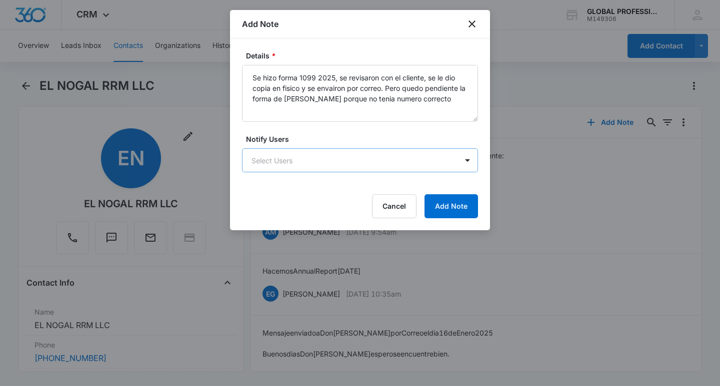
click at [293, 165] on body "CRM Apps Reputation Websites Forms CRM Email Payments POS Ads Intelligence Bran…" at bounding box center [360, 193] width 720 height 386
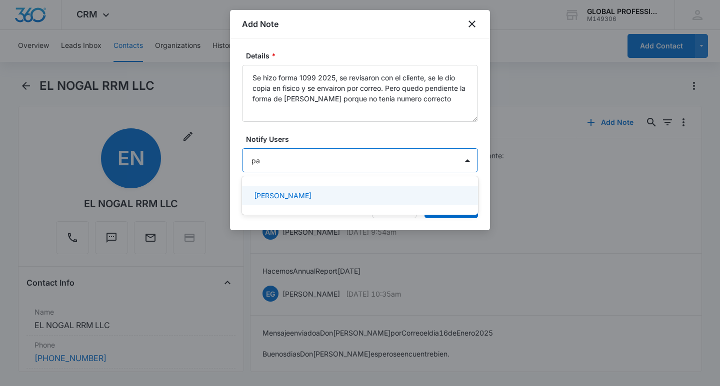
type input "pam"
click at [303, 195] on div "[PERSON_NAME]" at bounding box center [359, 195] width 210 height 10
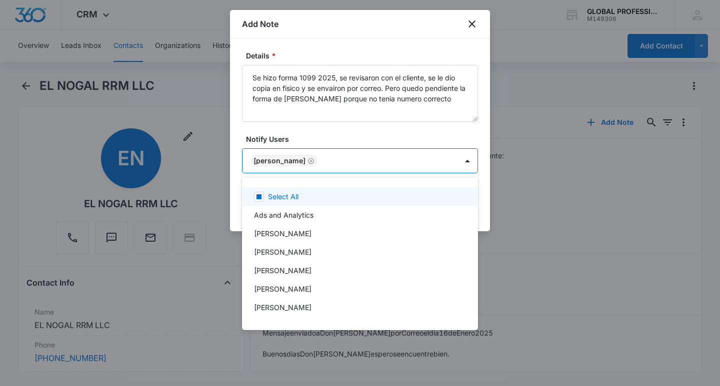
click at [348, 141] on div at bounding box center [360, 193] width 720 height 386
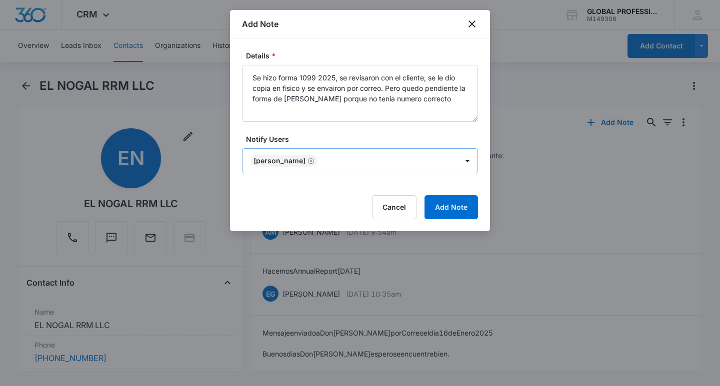
click at [329, 161] on body "CRM Apps Reputation Websites Forms CRM Email Payments POS Ads Intelligence Bran…" at bounding box center [360, 193] width 720 height 386
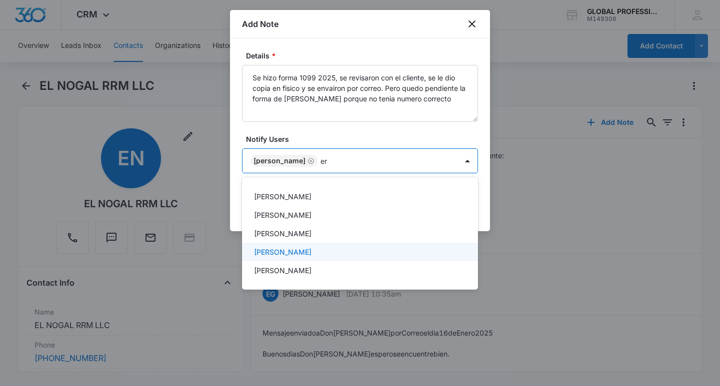
type input "e"
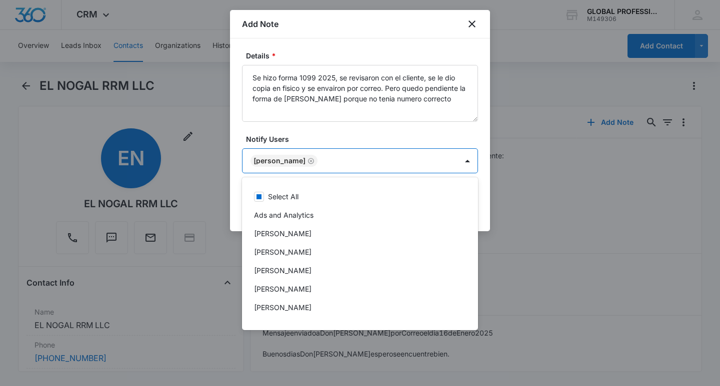
click at [328, 136] on div at bounding box center [360, 193] width 720 height 386
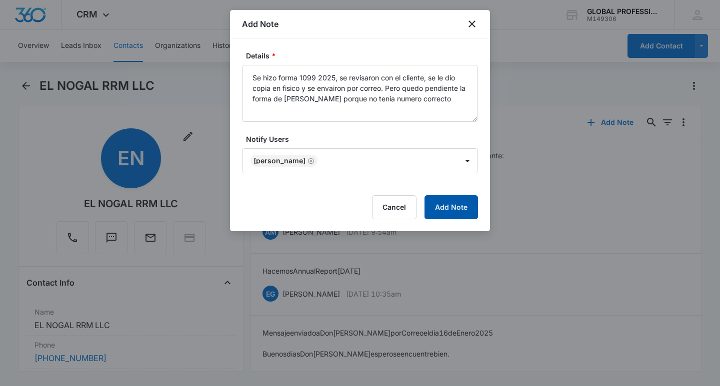
click at [457, 210] on button "Add Note" at bounding box center [450, 207] width 53 height 24
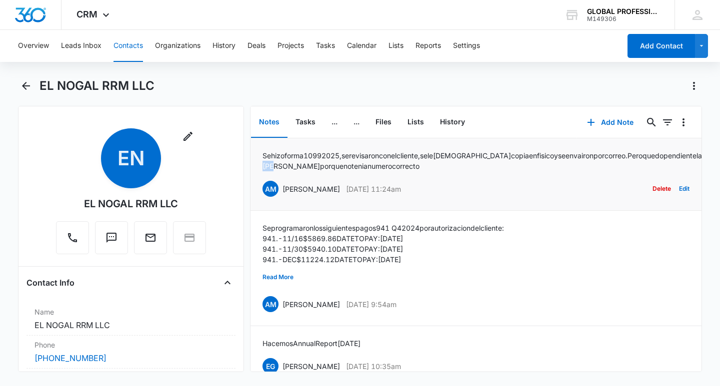
drag, startPoint x: 301, startPoint y: 167, endPoint x: 330, endPoint y: 167, distance: 29.0
click at [330, 167] on p "Se hizo forma 1099 2025, se revisaron con el cliente, se le dio copia en fisico…" at bounding box center [524, 160] width 524 height 21
click at [679, 190] on button "Edit" at bounding box center [684, 188] width 10 height 19
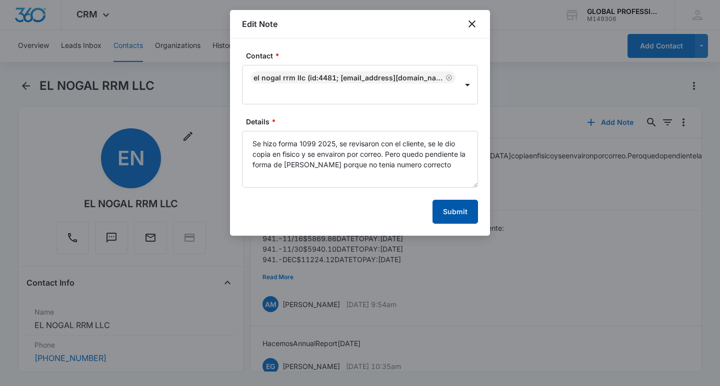
click at [450, 214] on button "Submit" at bounding box center [454, 212] width 45 height 24
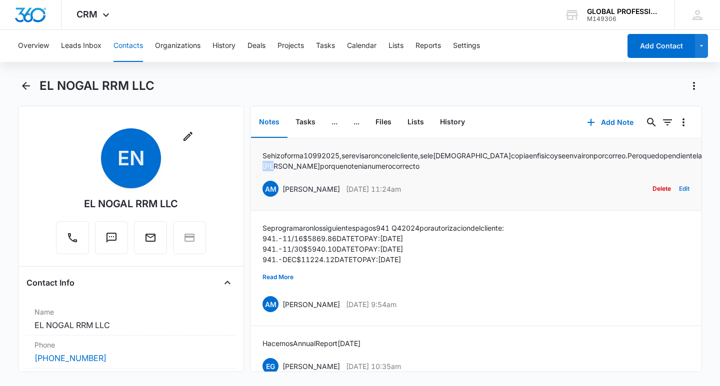
click at [679, 188] on button "Edit" at bounding box center [684, 188] width 10 height 19
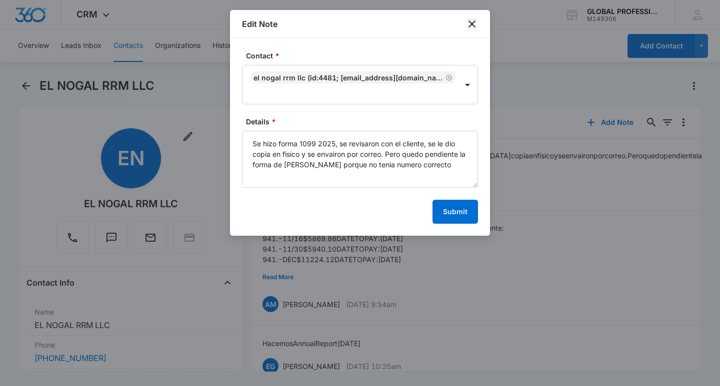
drag, startPoint x: 473, startPoint y: 27, endPoint x: 596, endPoint y: 111, distance: 149.3
click at [474, 27] on icon "close" at bounding box center [472, 24] width 12 height 12
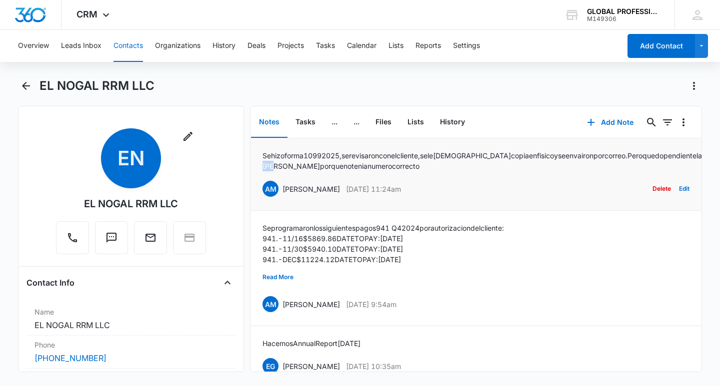
click at [652, 188] on button "Delete" at bounding box center [661, 188] width 18 height 19
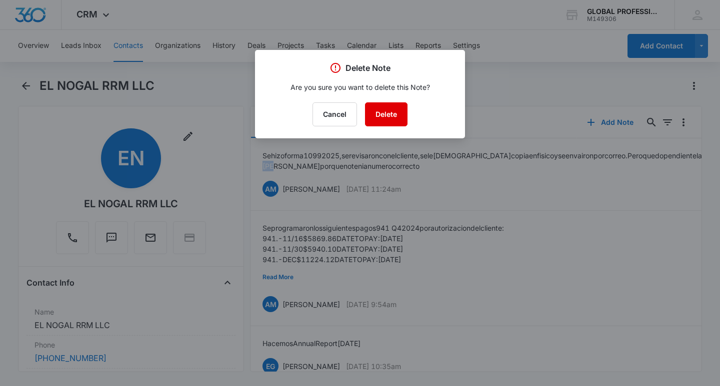
click at [383, 118] on button "Delete" at bounding box center [386, 114] width 42 height 24
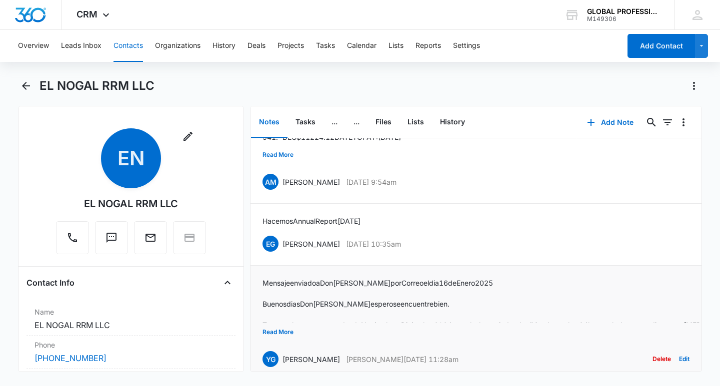
scroll to position [100, 0]
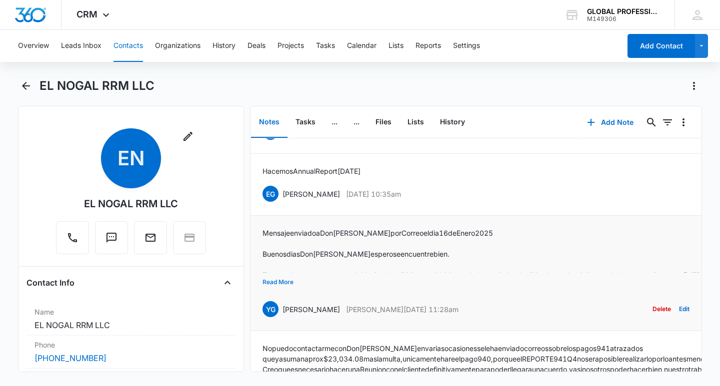
click at [269, 283] on button "Read More" at bounding box center [277, 282] width 31 height 19
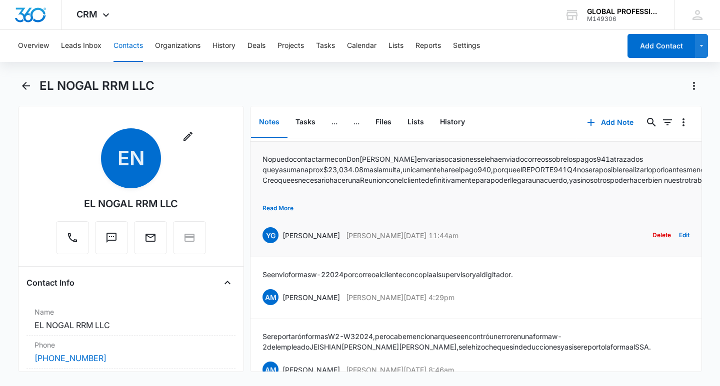
scroll to position [350, 0]
click at [268, 212] on button "Read More" at bounding box center [277, 207] width 31 height 19
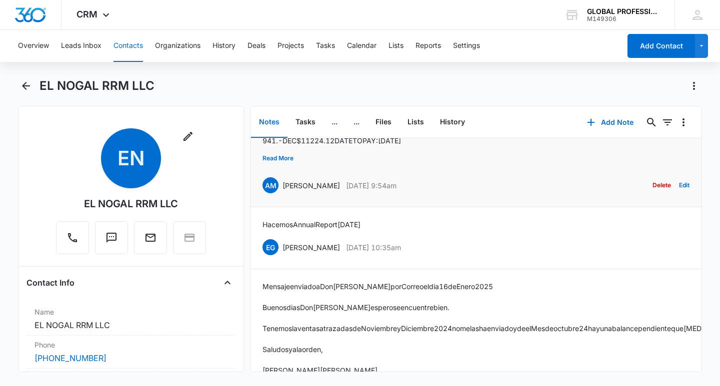
scroll to position [0, 0]
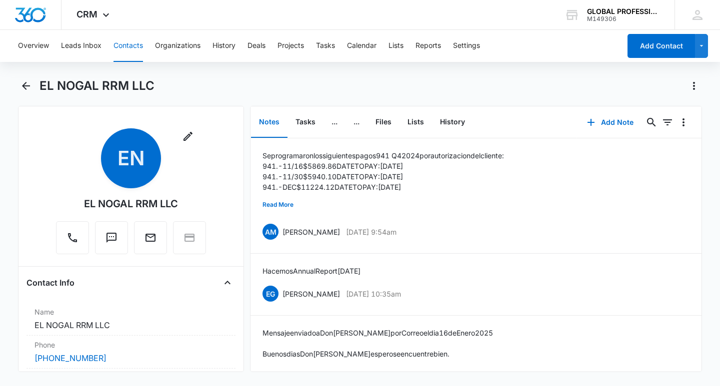
click at [17, 87] on main "EL NOGAL RRM LLC Remove EN EL NOGAL RRM LLC Contact Info Name Cancel Save Chang…" at bounding box center [360, 231] width 720 height 306
click at [24, 84] on icon "Back" at bounding box center [26, 86] width 8 height 8
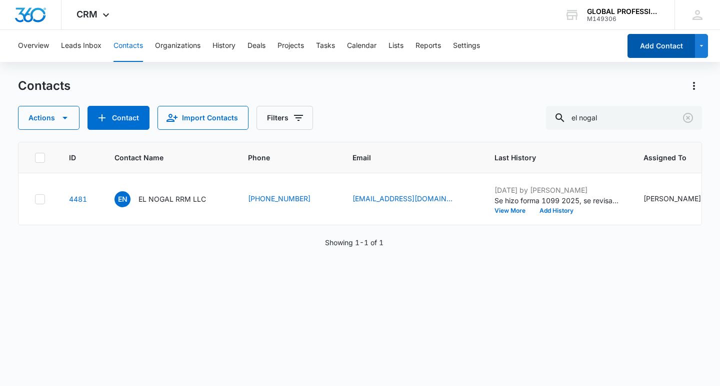
click at [658, 47] on button "Add Contact" at bounding box center [660, 46] width 67 height 24
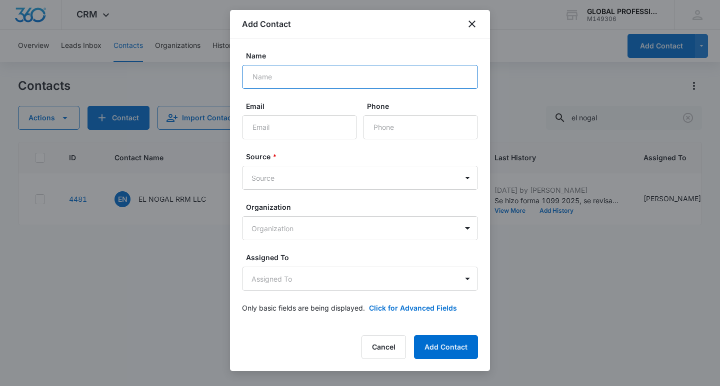
click at [271, 78] on input "Name" at bounding box center [360, 77] width 236 height 24
click at [279, 72] on input "Name" at bounding box center [360, 77] width 236 height 24
click at [263, 126] on input "Email" at bounding box center [299, 127] width 115 height 24
click at [384, 126] on input "Phone" at bounding box center [420, 127] width 115 height 24
click at [323, 178] on body "CRM Apps Reputation Websites Forms CRM Email Payments POS Ads Intelligence Bran…" at bounding box center [360, 193] width 720 height 386
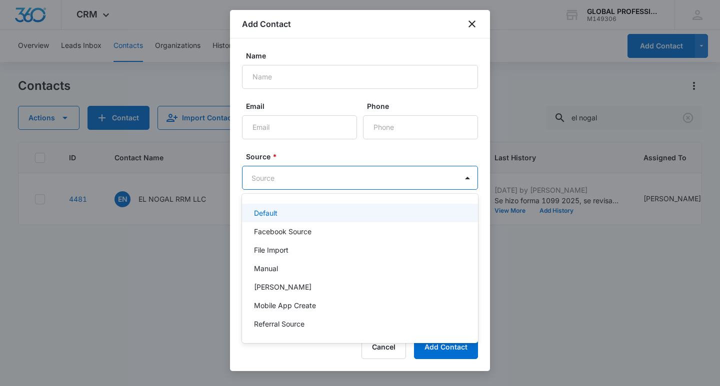
click at [396, 154] on div at bounding box center [360, 193] width 720 height 386
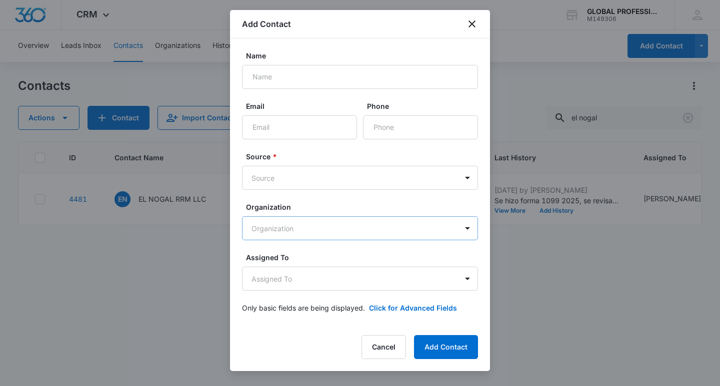
click at [269, 227] on body "CRM Apps Reputation Websites Forms CRM Email Payments POS Ads Intelligence Bran…" at bounding box center [360, 193] width 720 height 386
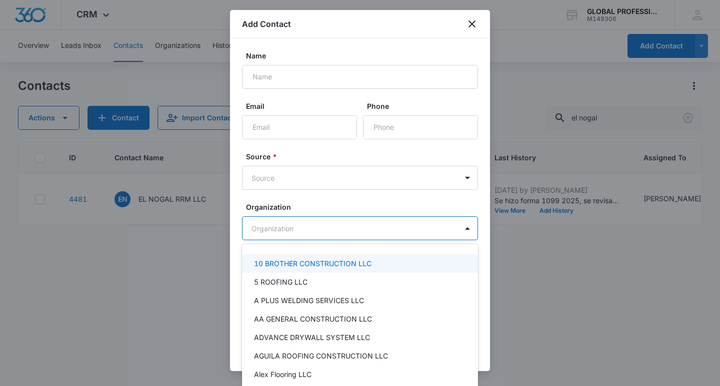
click at [387, 185] on div at bounding box center [360, 193] width 720 height 386
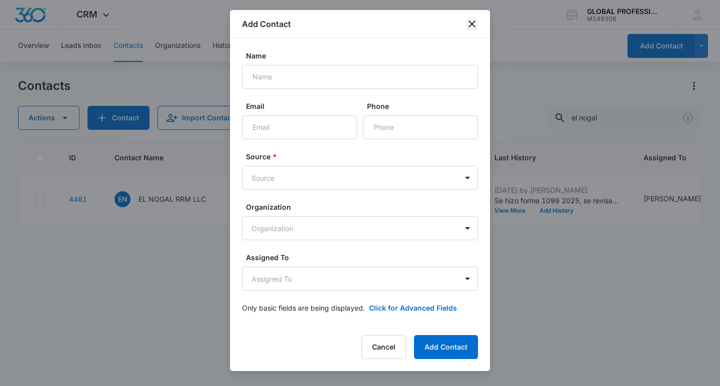
click at [474, 29] on icon "close" at bounding box center [472, 24] width 12 height 12
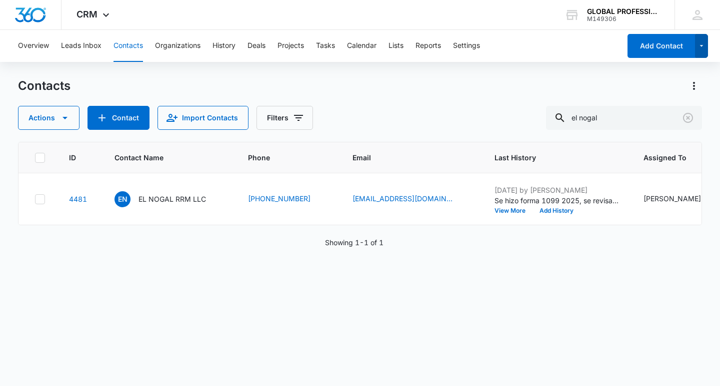
click at [703, 45] on icon "button" at bounding box center [701, 46] width 8 height 12
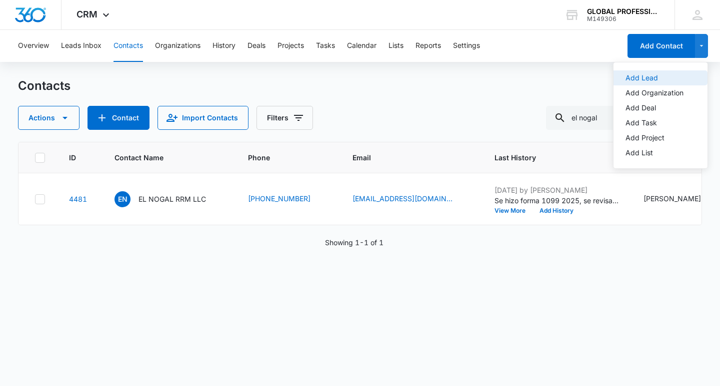
click at [651, 80] on div "Add Lead" at bounding box center [654, 77] width 58 height 7
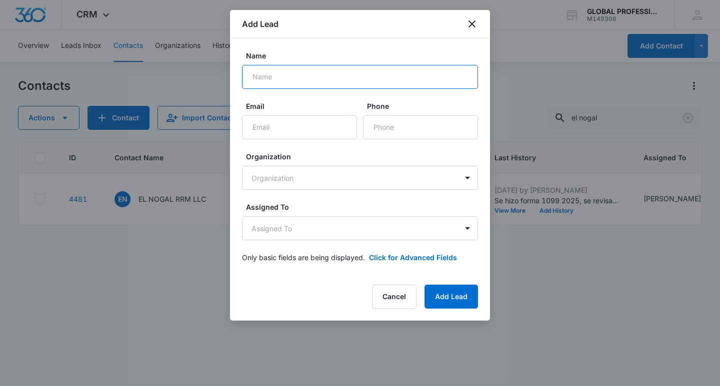
click at [270, 71] on input "Name" at bounding box center [360, 77] width 236 height 24
type input "MEXICAN RESTURANT"
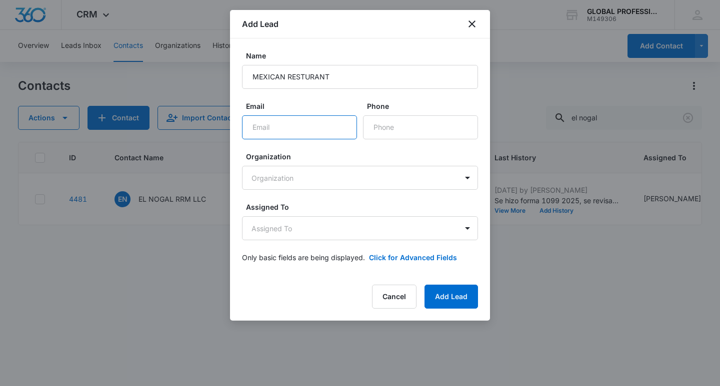
click at [279, 122] on input "Email" at bounding box center [299, 127] width 115 height 24
type input "[EMAIL_ADDRESS][DOMAIN_NAME]"
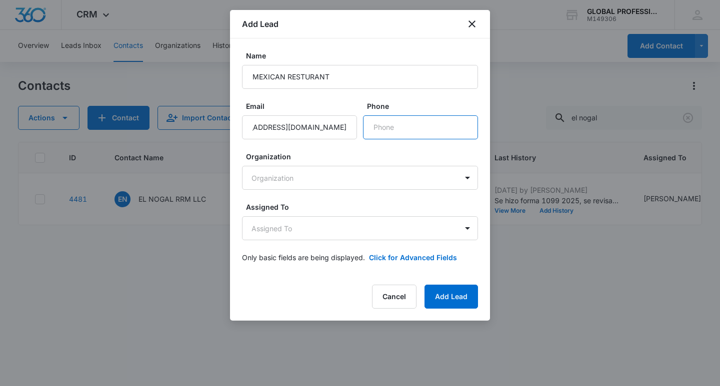
scroll to position [0, 0]
click at [391, 131] on input "Phone" at bounding box center [420, 127] width 115 height 24
type input "[PHONE_NUMBER]"
click at [326, 180] on body "CRM Apps Reputation Websites Forms CRM Email Payments POS Ads Intelligence Bran…" at bounding box center [360, 193] width 720 height 386
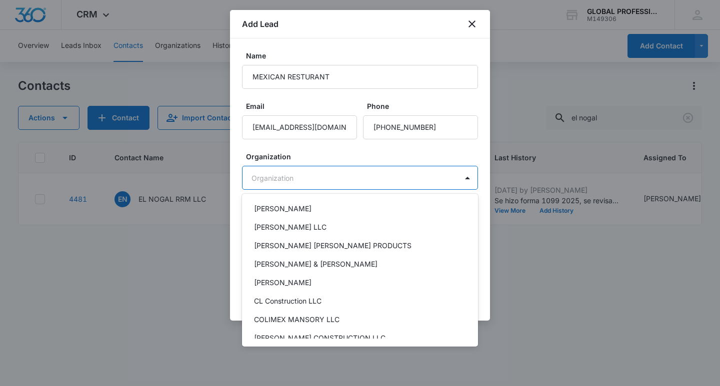
scroll to position [450, 0]
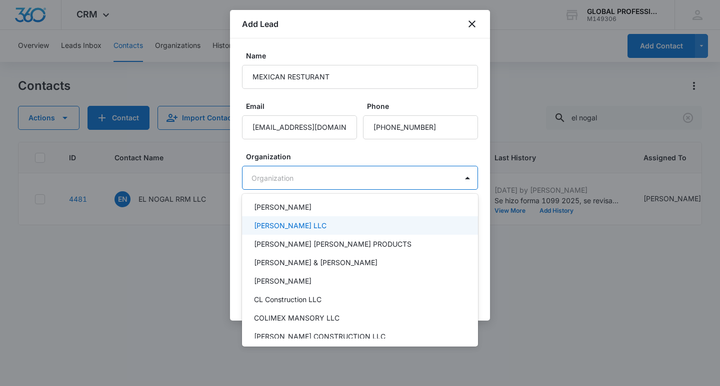
drag, startPoint x: 356, startPoint y: 157, endPoint x: 356, endPoint y: 173, distance: 16.5
click at [357, 156] on div at bounding box center [360, 193] width 720 height 386
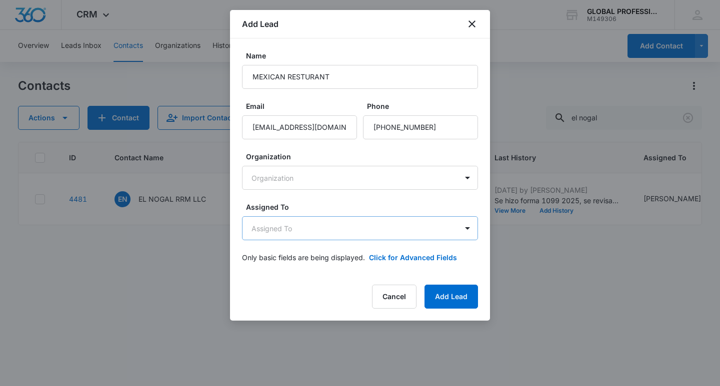
click at [302, 228] on body "CRM Apps Reputation Websites Forms CRM Email Payments POS Ads Intelligence Bran…" at bounding box center [360, 193] width 720 height 386
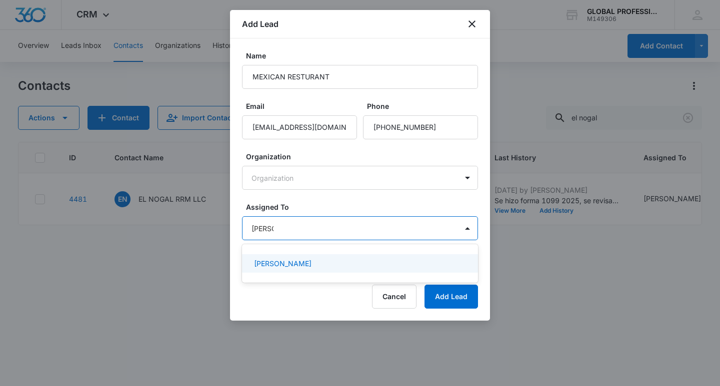
type input "[PERSON_NAME]"
click at [291, 256] on div "[PERSON_NAME]" at bounding box center [360, 263] width 236 height 18
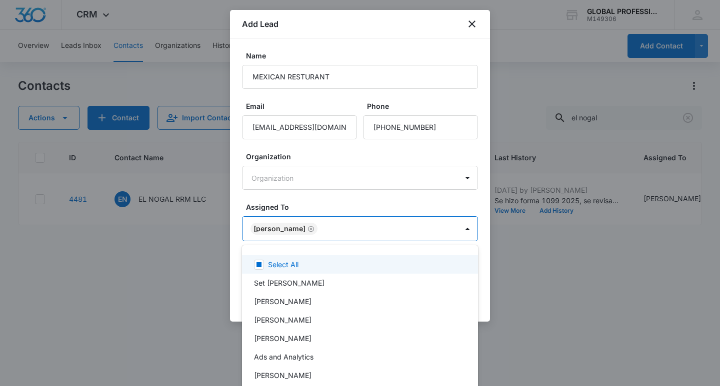
click at [386, 209] on div at bounding box center [360, 193] width 720 height 386
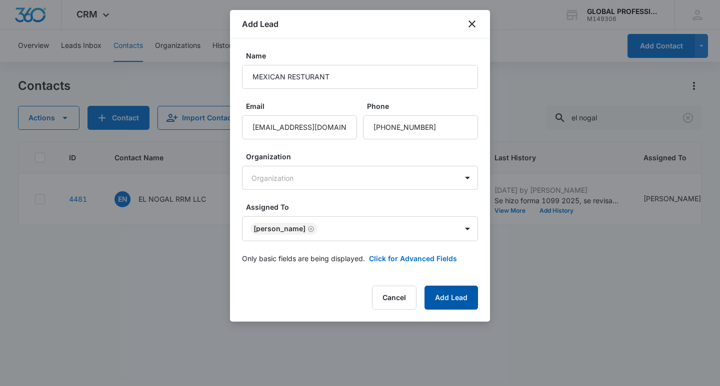
click at [455, 298] on button "Add Lead" at bounding box center [450, 298] width 53 height 24
click at [431, 258] on button "Click for Advanced Fields" at bounding box center [413, 258] width 88 height 10
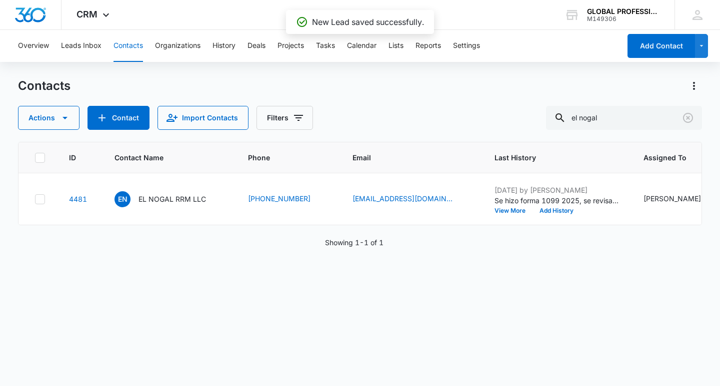
scroll to position [0, 0]
click at [608, 118] on input "el nogal" at bounding box center [624, 118] width 156 height 24
drag, startPoint x: 618, startPoint y: 118, endPoint x: 534, endPoint y: 116, distance: 84.0
click at [534, 116] on div "Actions Contact Import Contacts Filters el nogal" at bounding box center [360, 118] width 684 height 24
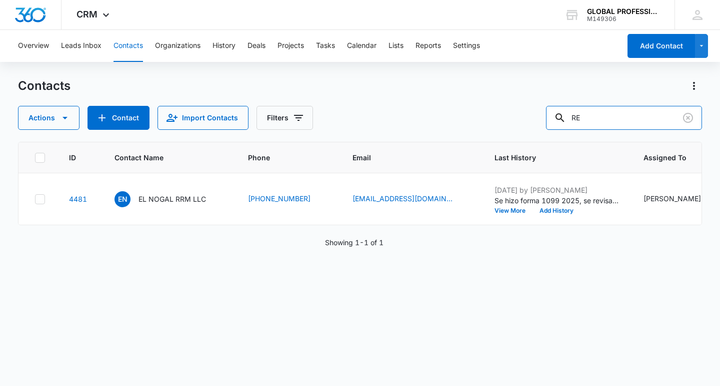
type input "R"
click at [658, 118] on input "MEXICAN" at bounding box center [624, 118] width 156 height 24
type input "MEXICAN"
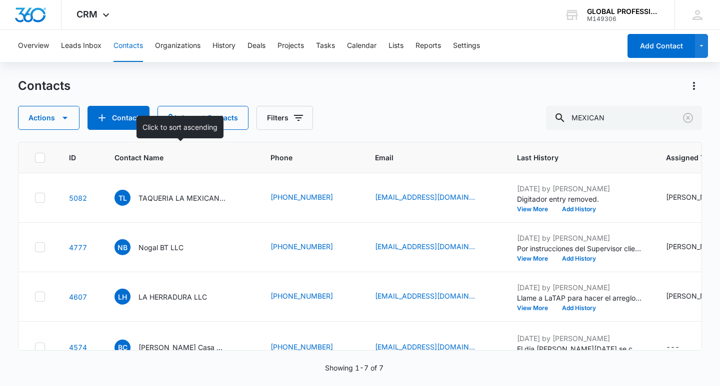
click at [140, 163] on th "Contact Name" at bounding box center [180, 157] width 156 height 31
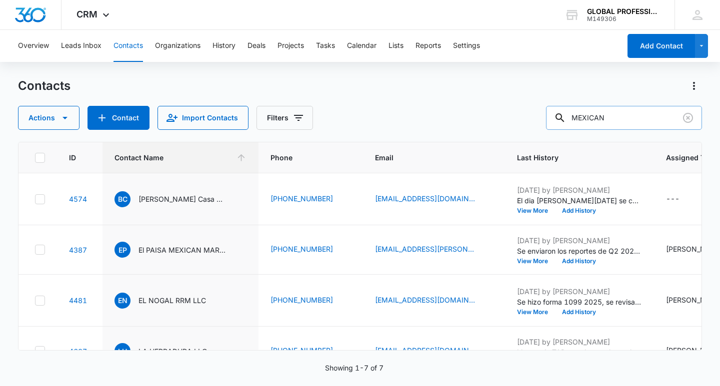
click at [632, 123] on input "MEXICAN" at bounding box center [624, 118] width 156 height 24
click at [40, 120] on button "Actions" at bounding box center [48, 118] width 61 height 24
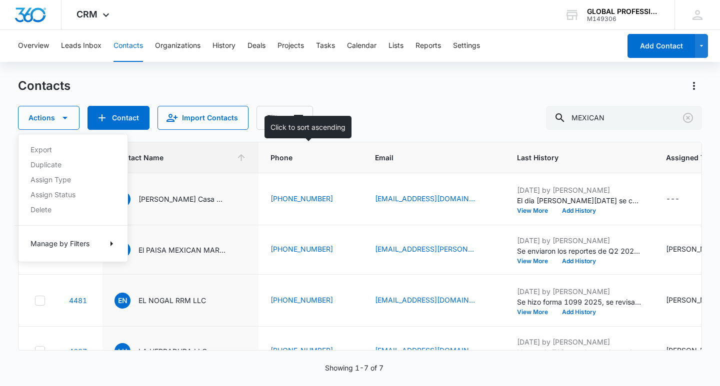
click at [393, 111] on div "Actions Export Duplicate Assign Type Assign Status Delete Manage by Filters Con…" at bounding box center [360, 118] width 684 height 24
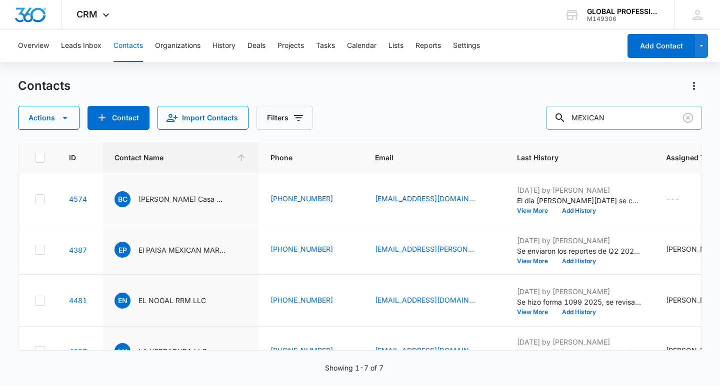
drag, startPoint x: 637, startPoint y: 116, endPoint x: 669, endPoint y: 118, distance: 31.5
click at [637, 117] on input "MEXICAN" at bounding box center [624, 118] width 156 height 24
click at [684, 116] on icon "Clear" at bounding box center [688, 118] width 10 height 10
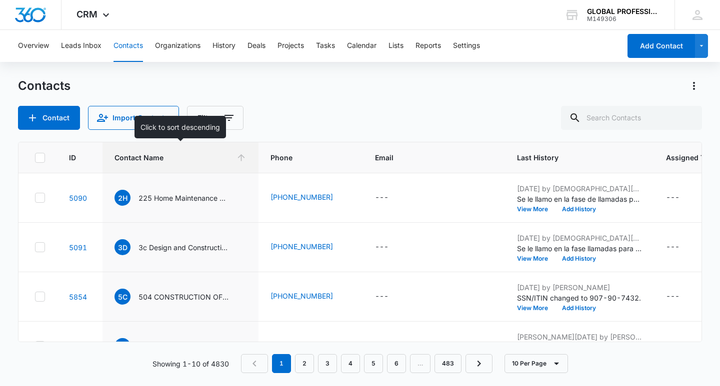
click at [131, 160] on span "Contact Name" at bounding box center [172, 157] width 117 height 10
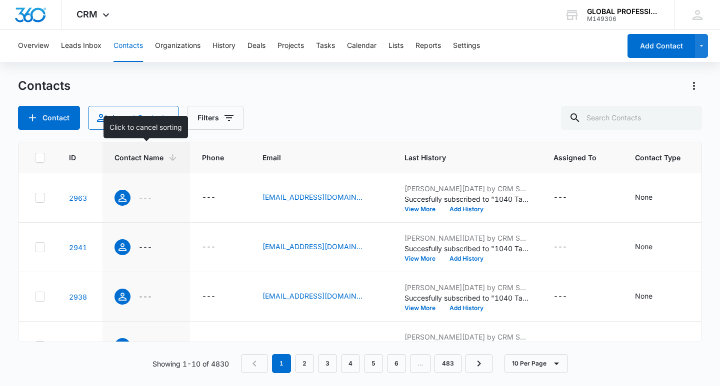
click at [144, 162] on span "Contact Name" at bounding box center [138, 157] width 49 height 10
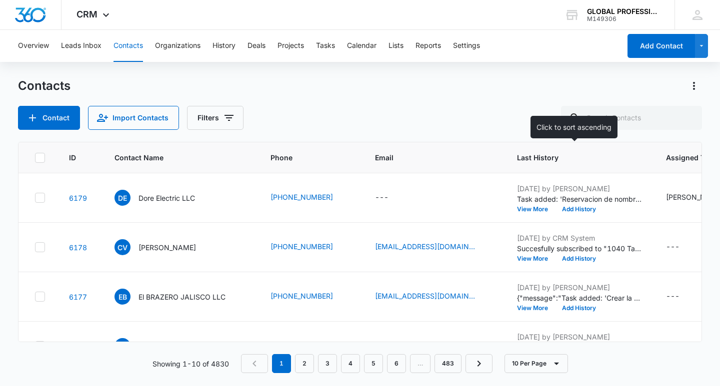
click at [538, 155] on span "Last History" at bounding box center [572, 157] width 110 height 10
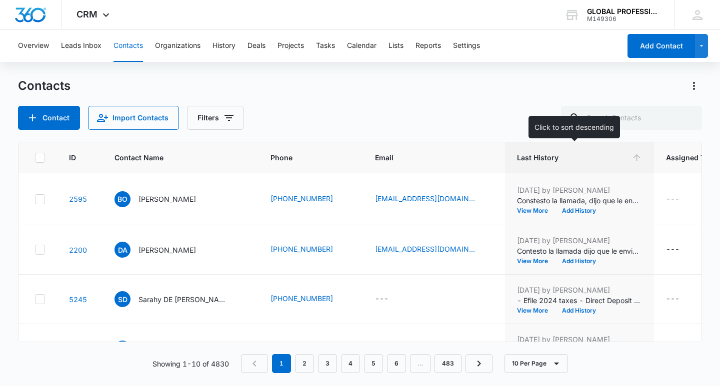
click at [523, 153] on span "Last History" at bounding box center [572, 157] width 110 height 10
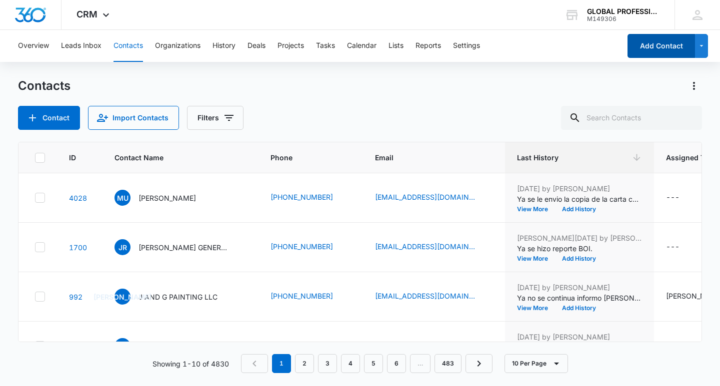
click at [675, 46] on button "Add Contact" at bounding box center [660, 46] width 67 height 24
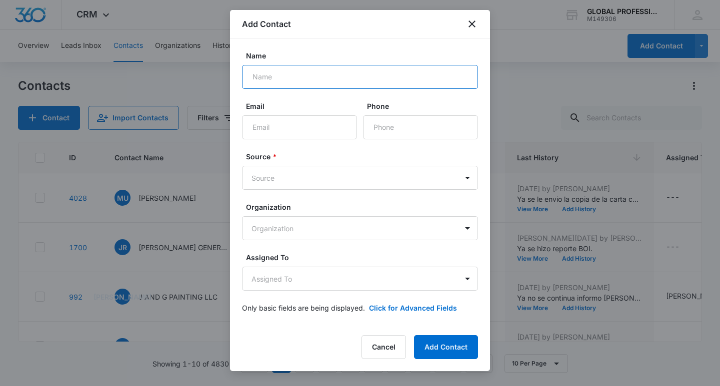
click at [284, 81] on input "Name" at bounding box center [360, 77] width 236 height 24
click at [384, 309] on button "Click for Advanced Fields" at bounding box center [413, 308] width 88 height 10
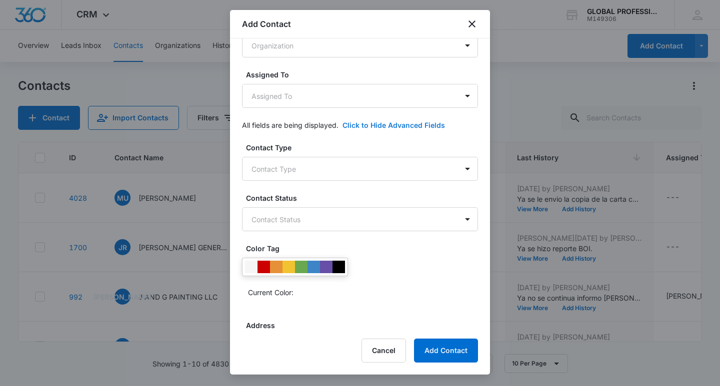
scroll to position [200, 0]
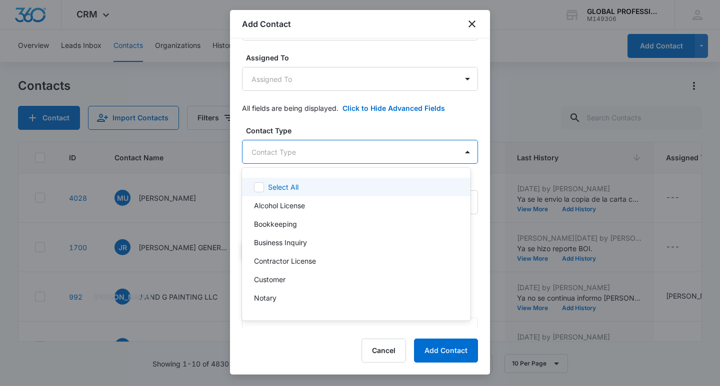
click at [282, 153] on body "CRM Apps Reputation Websites Forms CRM Email Payments POS Ads Intelligence Bran…" at bounding box center [360, 193] width 720 height 386
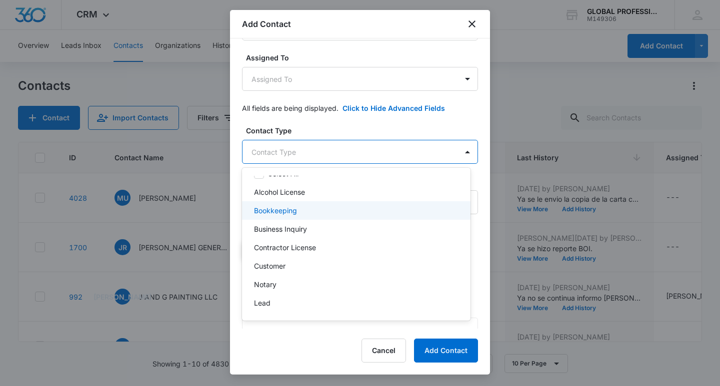
scroll to position [0, 0]
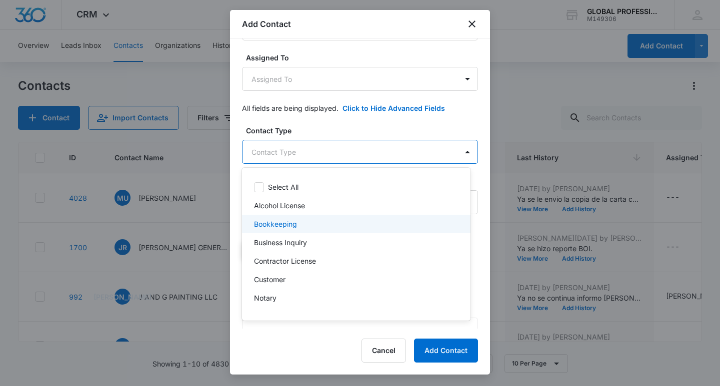
drag, startPoint x: 269, startPoint y: 222, endPoint x: 275, endPoint y: 222, distance: 5.5
click at [270, 222] on p "Bookkeeping" at bounding box center [275, 224] width 43 height 10
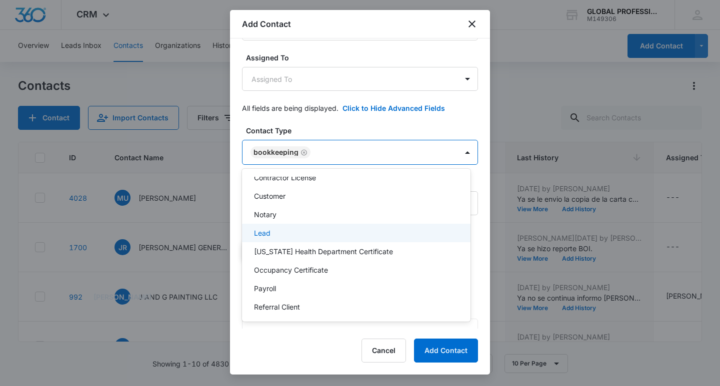
scroll to position [100, 0]
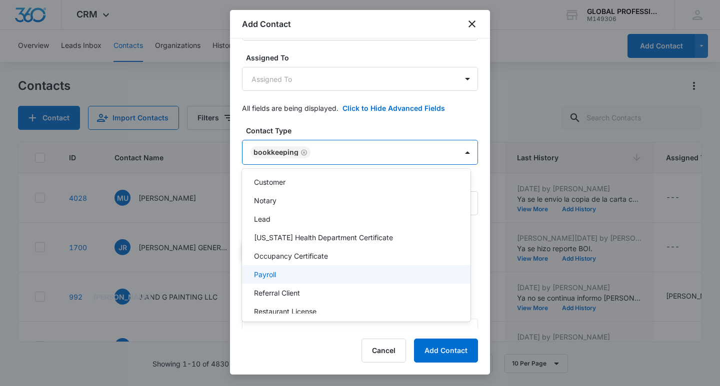
click at [277, 267] on div "Payroll" at bounding box center [356, 274] width 228 height 18
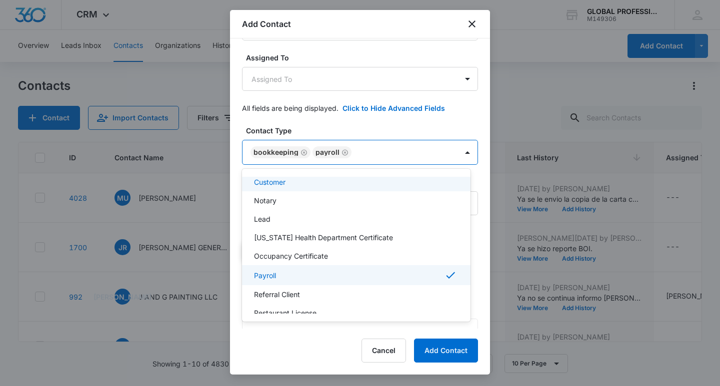
click at [402, 131] on div at bounding box center [360, 193] width 720 height 386
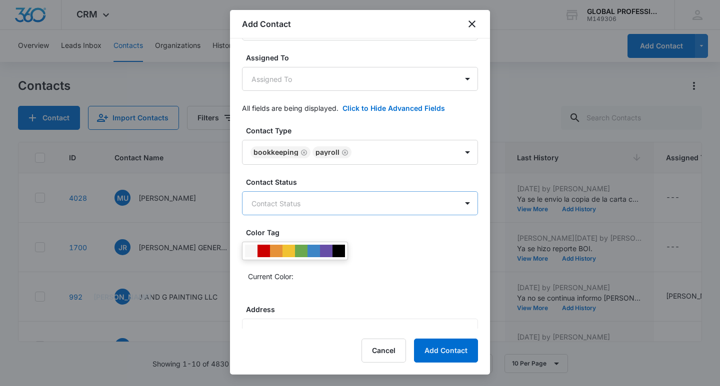
click at [269, 205] on body "CRM Apps Reputation Websites Forms CRM Email Payments POS Ads Intelligence Bran…" at bounding box center [360, 193] width 720 height 386
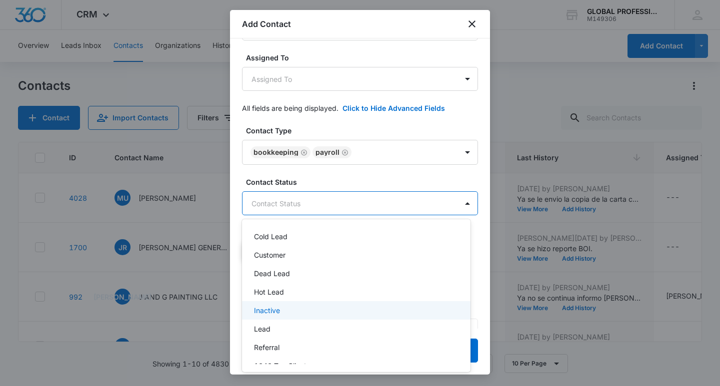
scroll to position [0, 0]
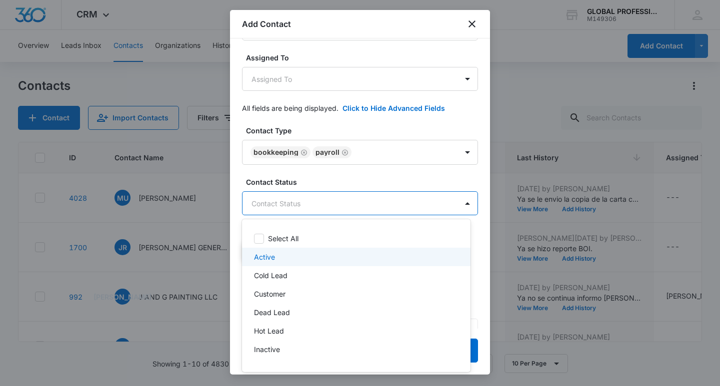
click at [265, 260] on p "Active" at bounding box center [264, 257] width 21 height 10
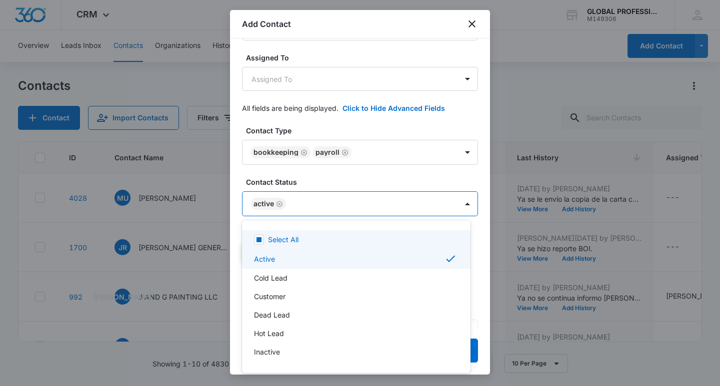
scroll to position [50, 0]
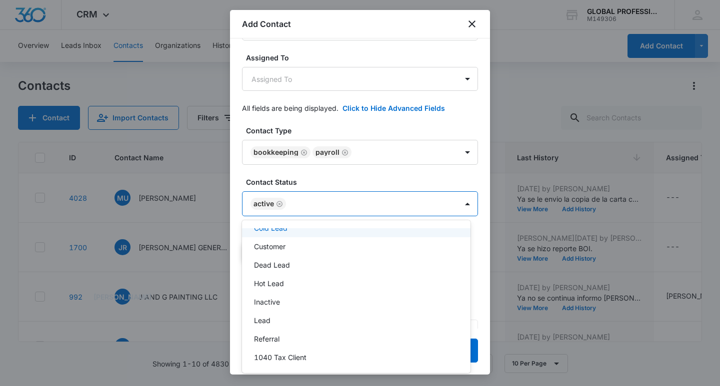
click at [479, 213] on div at bounding box center [360, 193] width 720 height 386
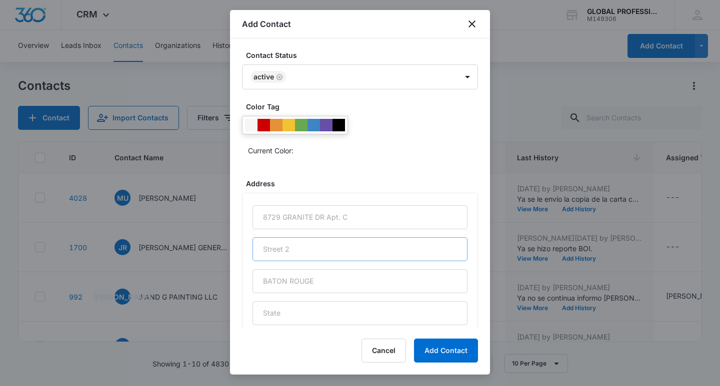
scroll to position [350, 0]
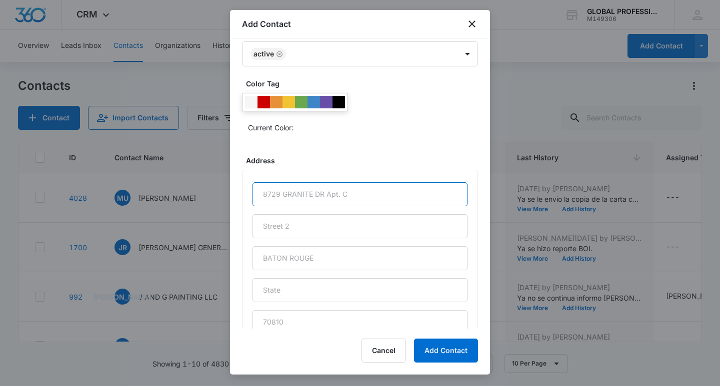
click at [282, 196] on input "text" at bounding box center [359, 194] width 215 height 24
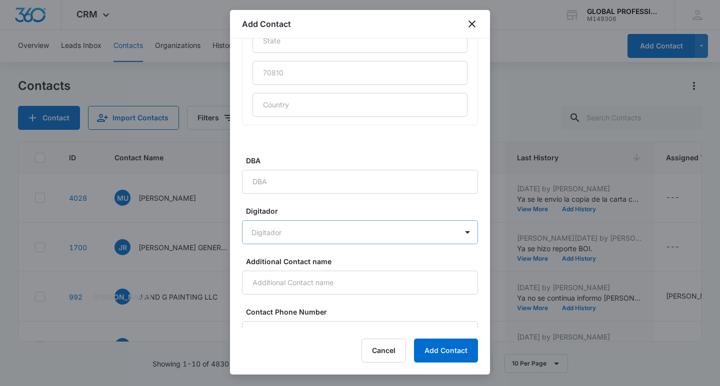
scroll to position [600, 0]
click at [268, 187] on input "DBA" at bounding box center [360, 181] width 236 height 24
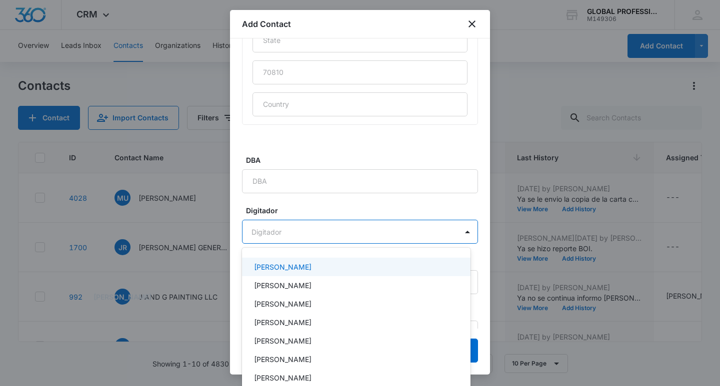
drag, startPoint x: 266, startPoint y: 235, endPoint x: 274, endPoint y: 235, distance: 7.5
click at [267, 235] on body "CRM Apps Reputation Websites Forms CRM Email Payments POS Ads Intelligence Bran…" at bounding box center [360, 193] width 720 height 386
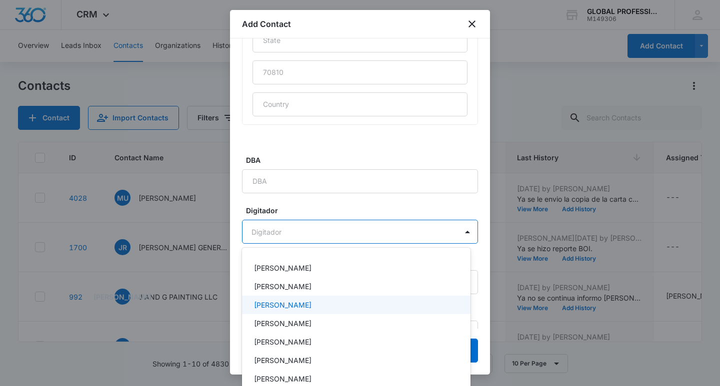
scroll to position [0, 0]
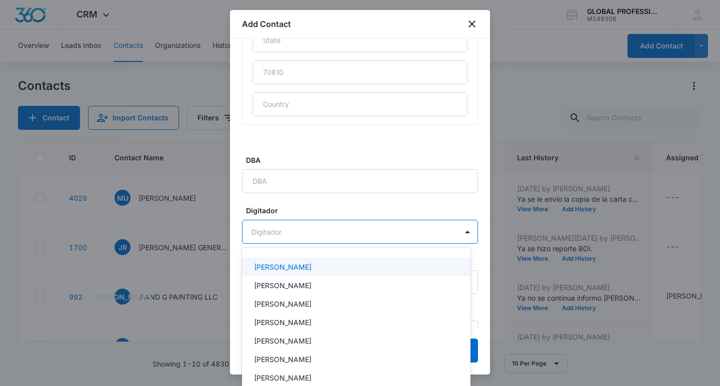
click at [428, 211] on div at bounding box center [360, 193] width 720 height 386
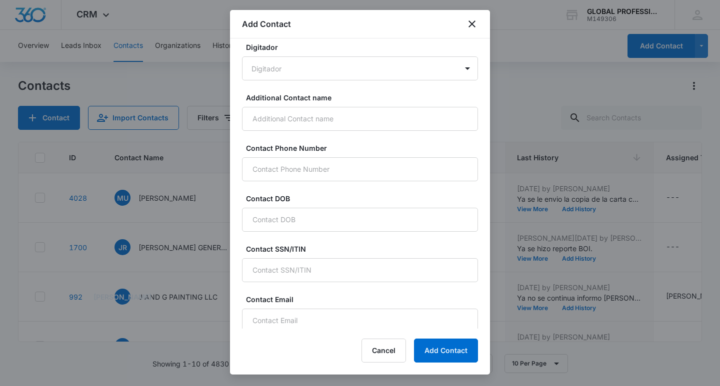
scroll to position [767, 0]
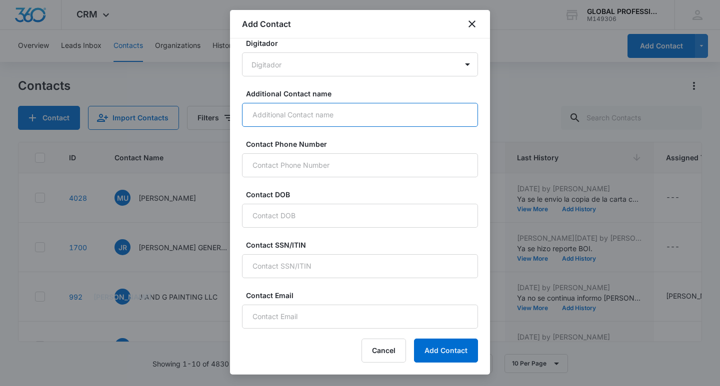
click at [274, 114] on input "Additional Contact name" at bounding box center [360, 115] width 236 height 24
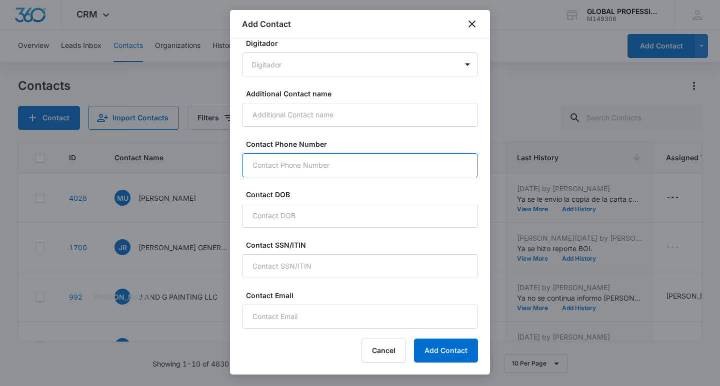
click at [276, 164] on input "Contact Phone Number" at bounding box center [360, 165] width 236 height 24
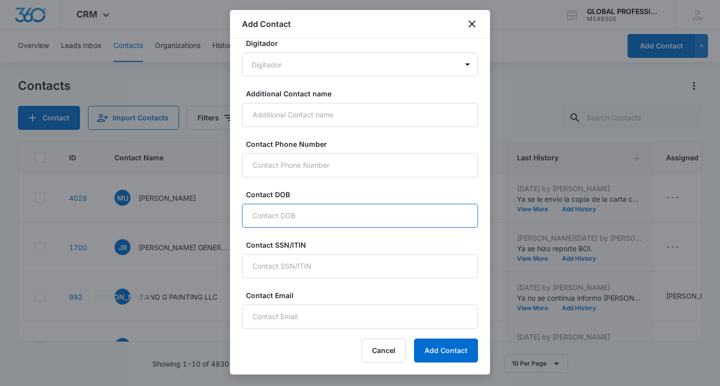
click at [291, 209] on input "Contact DOB" at bounding box center [360, 216] width 236 height 24
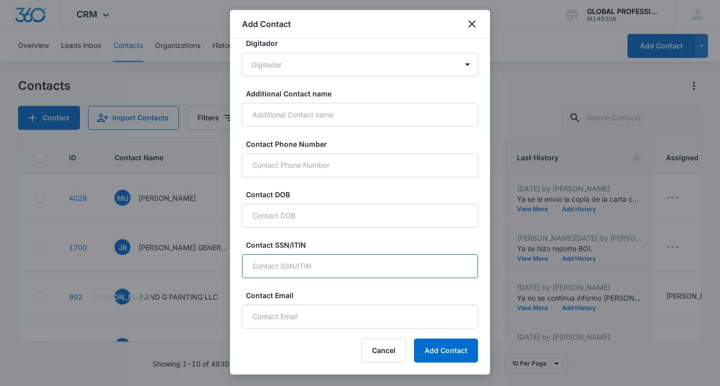
click at [285, 269] on input "Contact SSN/ITIN" at bounding box center [360, 266] width 236 height 24
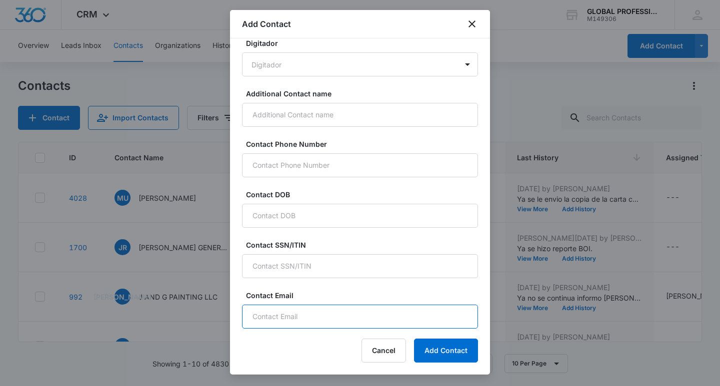
click at [272, 320] on input "Contact Email" at bounding box center [360, 317] width 236 height 24
click at [474, 21] on icon "close" at bounding box center [471, 23] width 7 height 7
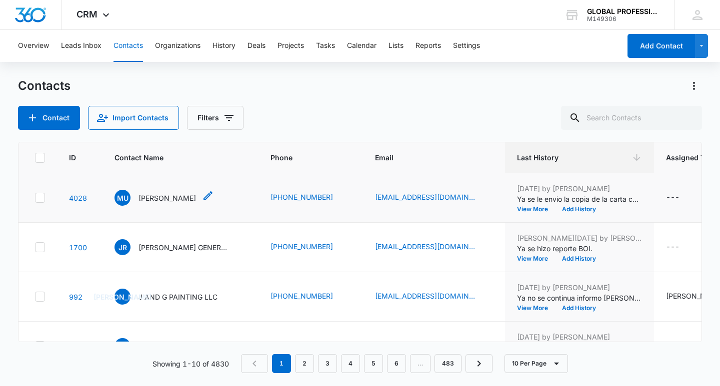
click at [179, 203] on p "[PERSON_NAME]" at bounding box center [166, 198] width 57 height 10
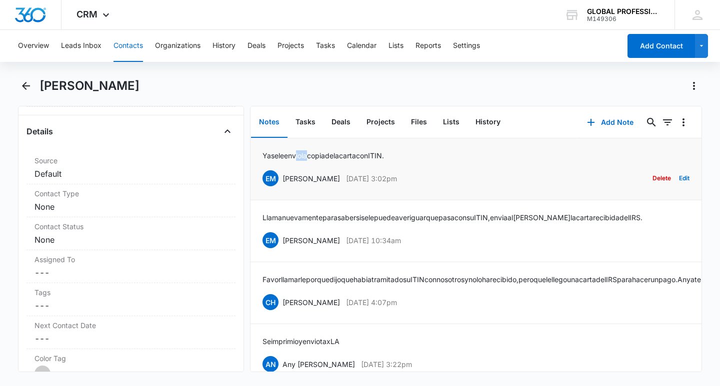
drag, startPoint x: 303, startPoint y: 163, endPoint x: 315, endPoint y: 163, distance: 11.5
click at [315, 163] on div "Ya se le envio la copia de la carta con [PERSON_NAME]. EM [PERSON_NAME] [DATE] …" at bounding box center [475, 168] width 427 height 37
drag, startPoint x: 373, startPoint y: 161, endPoint x: 407, endPoint y: 161, distance: 34.0
click at [373, 161] on div "Ya se le envio la copia de la carta con [PERSON_NAME]. EM [PERSON_NAME] [DATE] …" at bounding box center [475, 168] width 427 height 37
click at [25, 84] on icon "Back" at bounding box center [26, 86] width 12 height 12
